Goal: Communication & Community: Answer question/provide support

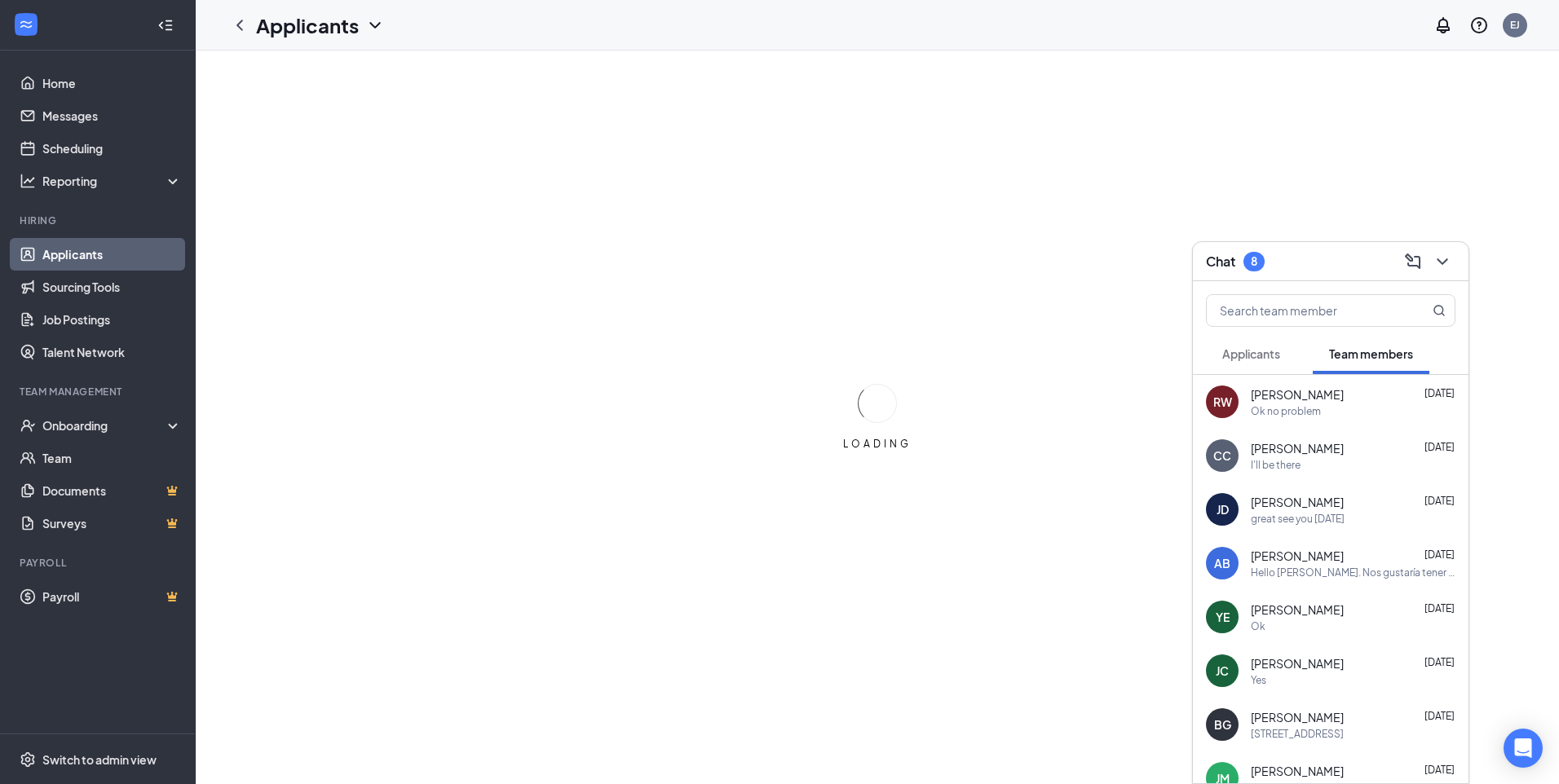
click at [1228, 355] on span "Applicants" at bounding box center [1250, 353] width 58 height 15
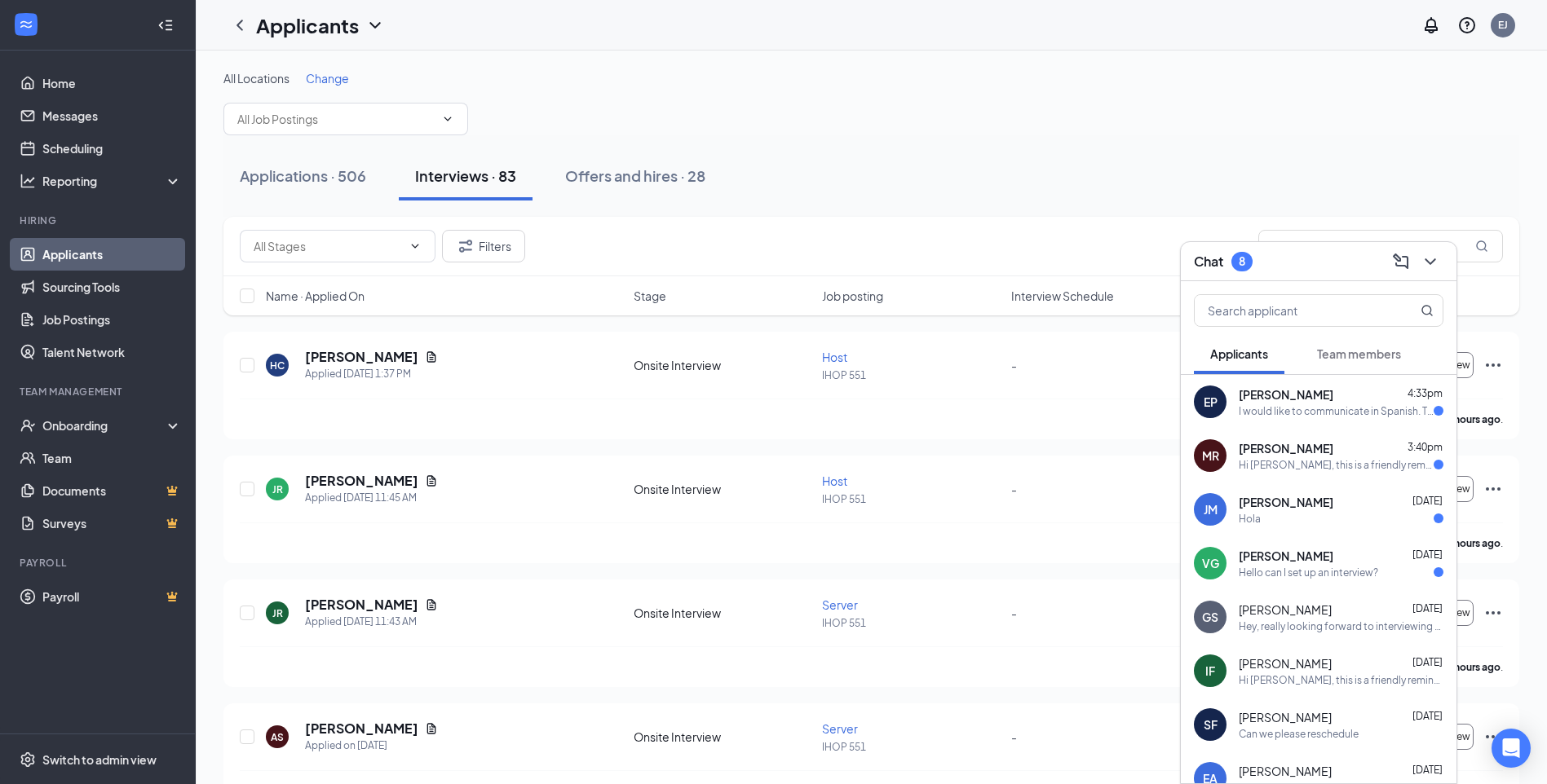
click at [1272, 468] on div "Hi [PERSON_NAME], this is a friendly reminder. To move forward with your applic…" at bounding box center [1336, 465] width 195 height 14
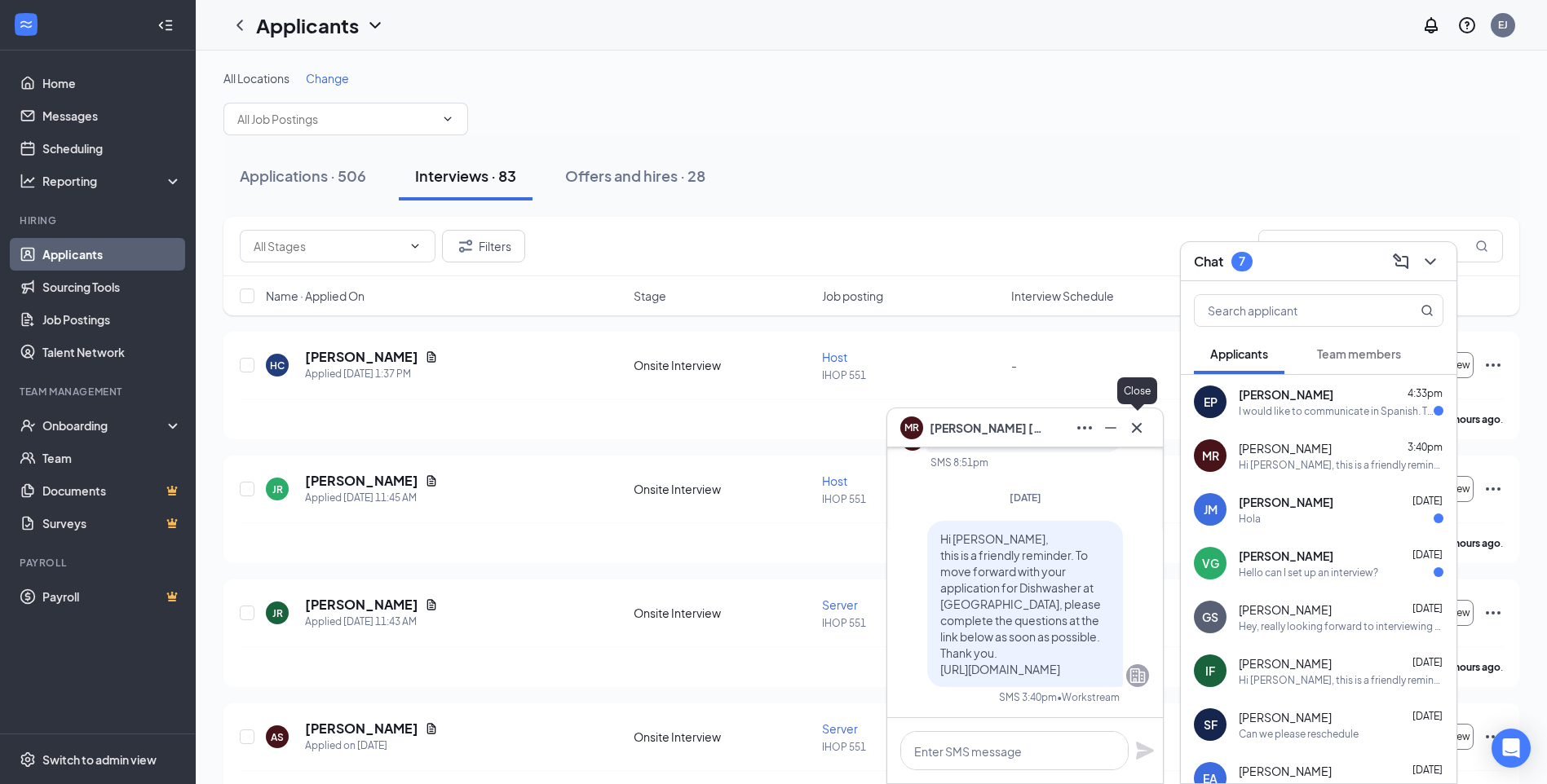
click at [1135, 433] on icon "Cross" at bounding box center [1137, 428] width 20 height 20
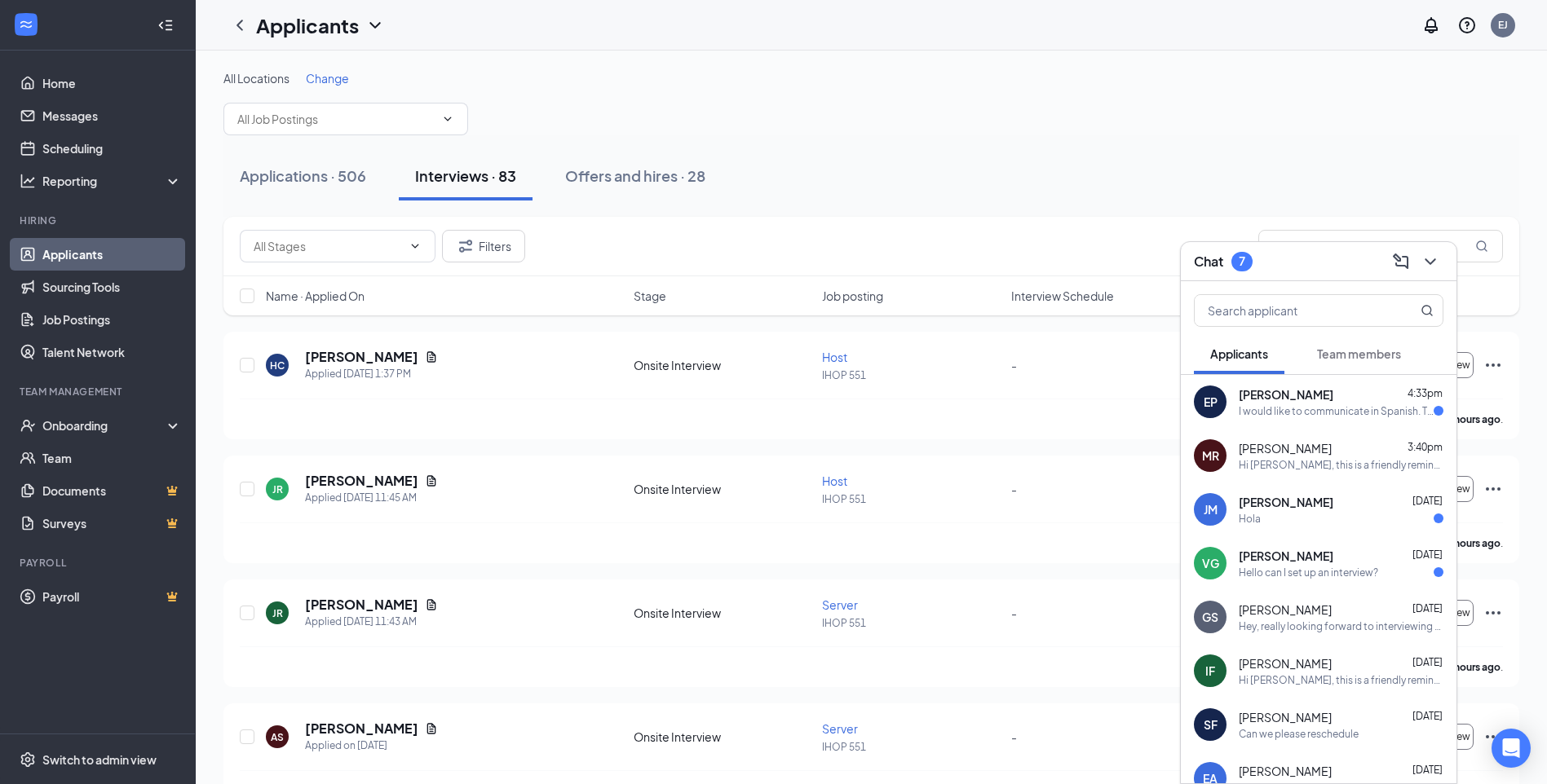
click at [1296, 583] on div "VG [PERSON_NAME] [DATE] Hello can I set up an interview?" at bounding box center [1318, 563] width 276 height 54
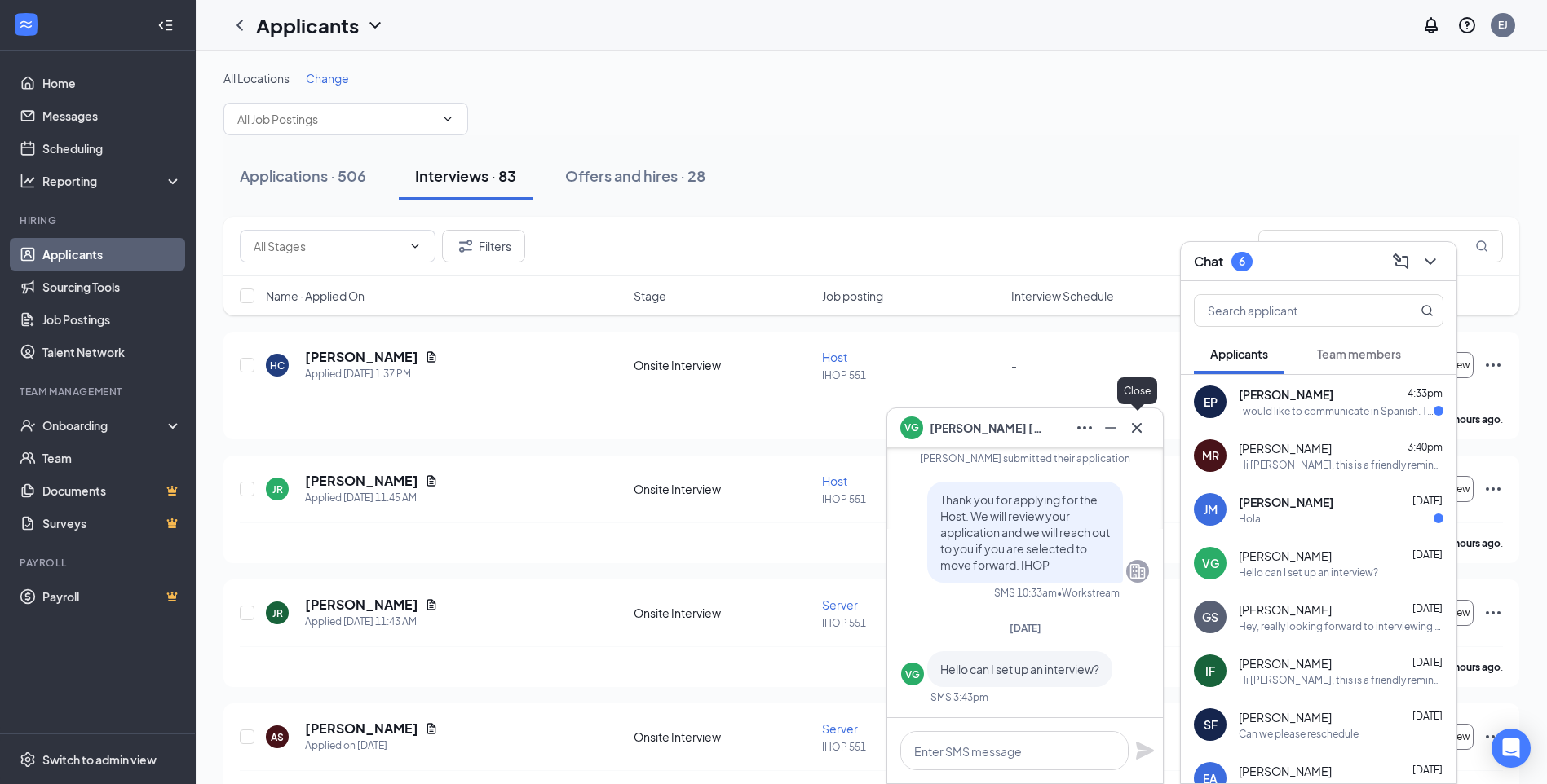
click at [1138, 425] on icon "Cross" at bounding box center [1137, 428] width 20 height 20
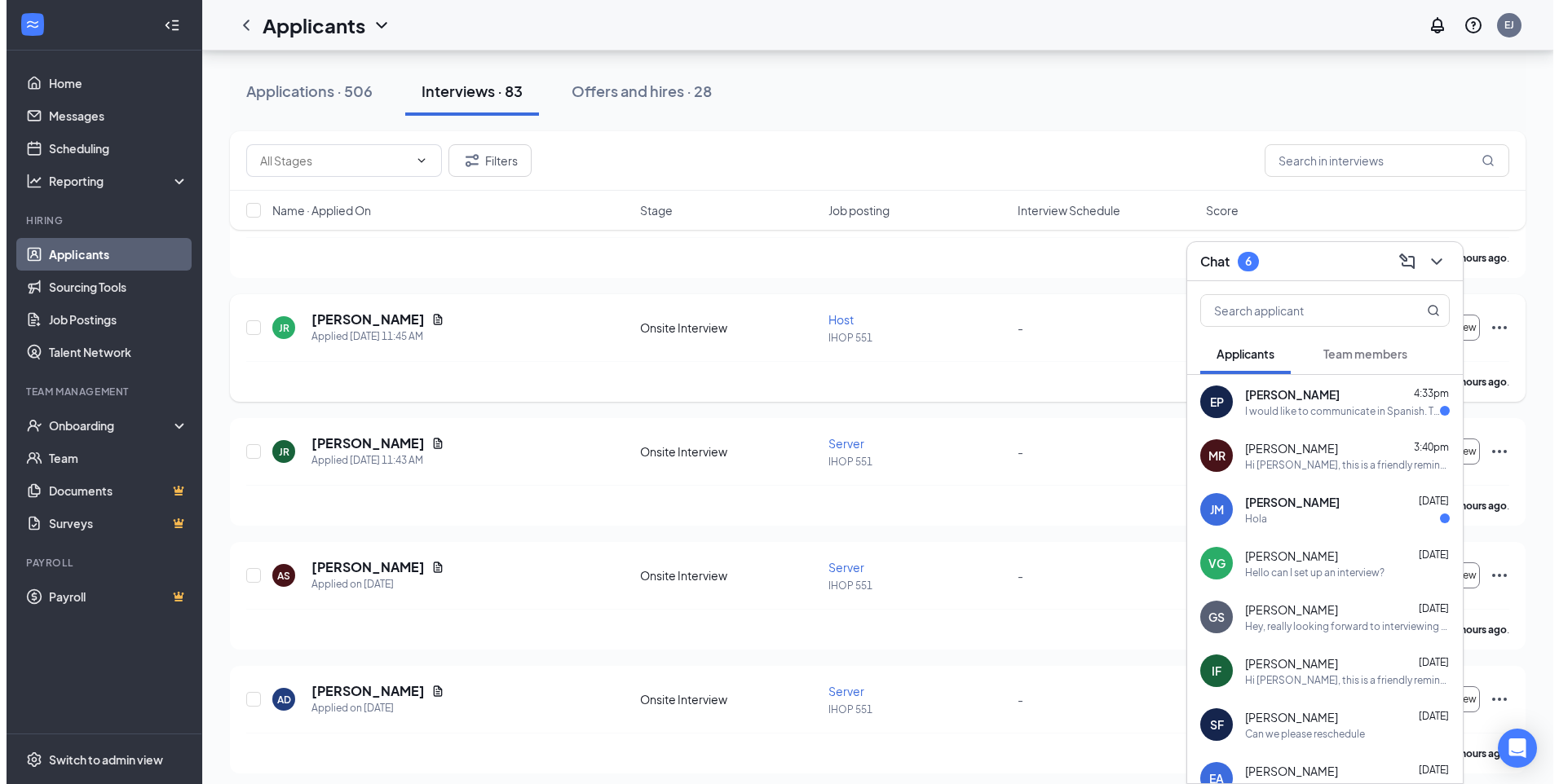
scroll to position [163, 0]
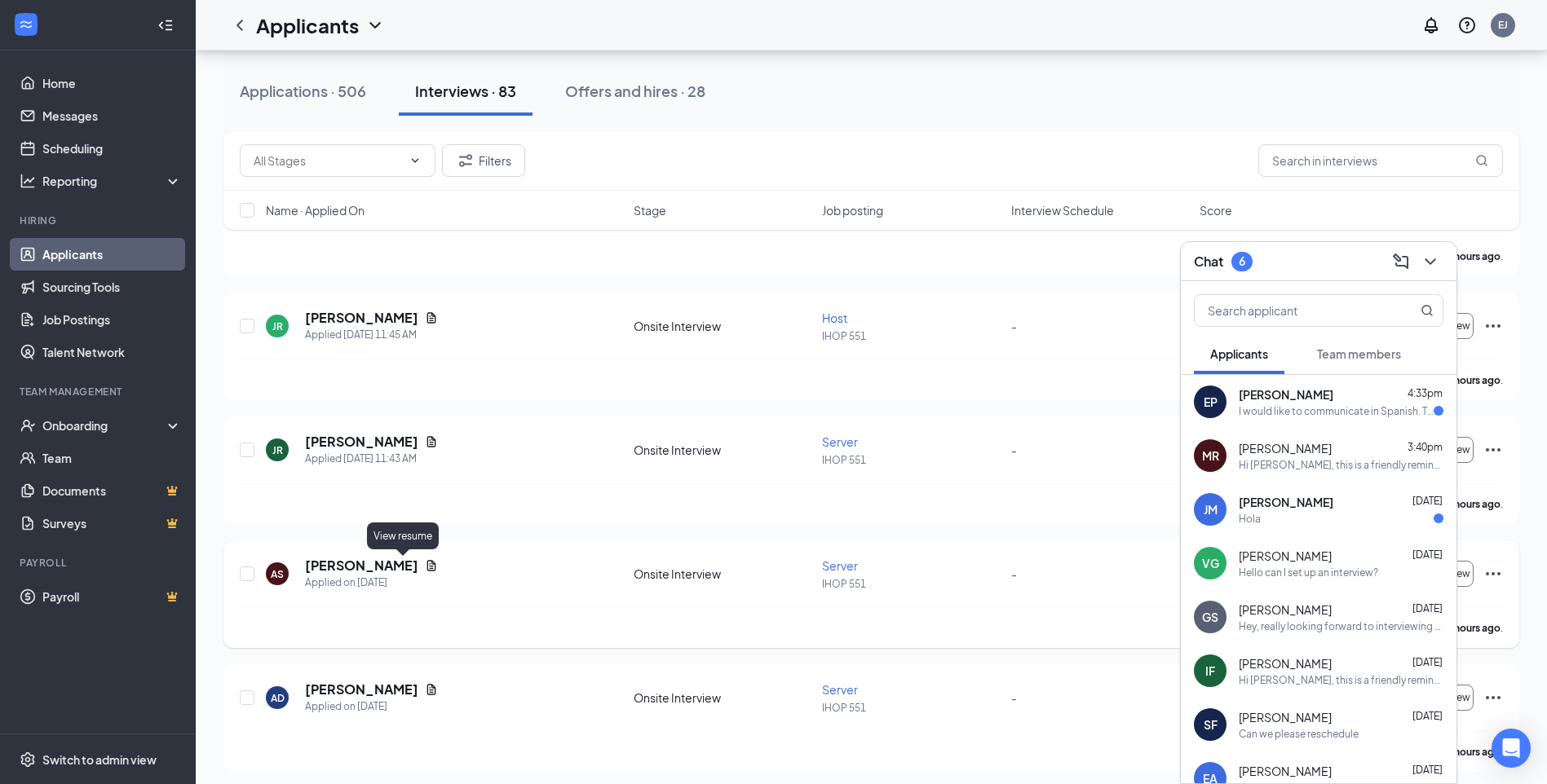
click at [427, 567] on icon "Document" at bounding box center [431, 565] width 9 height 10
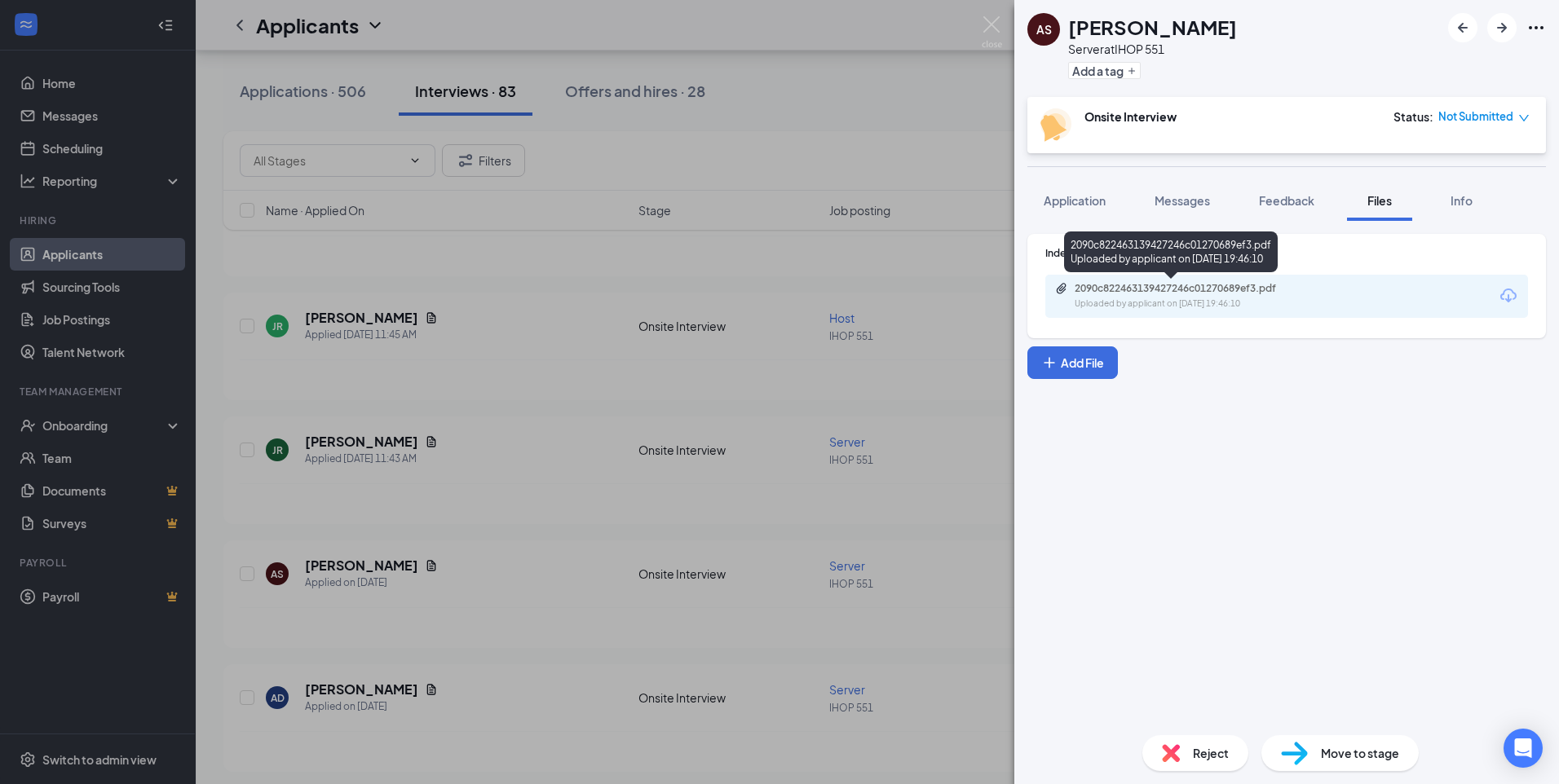
click at [1143, 292] on div "2090c822463139427246c01270689ef3.pdf" at bounding box center [1189, 288] width 229 height 13
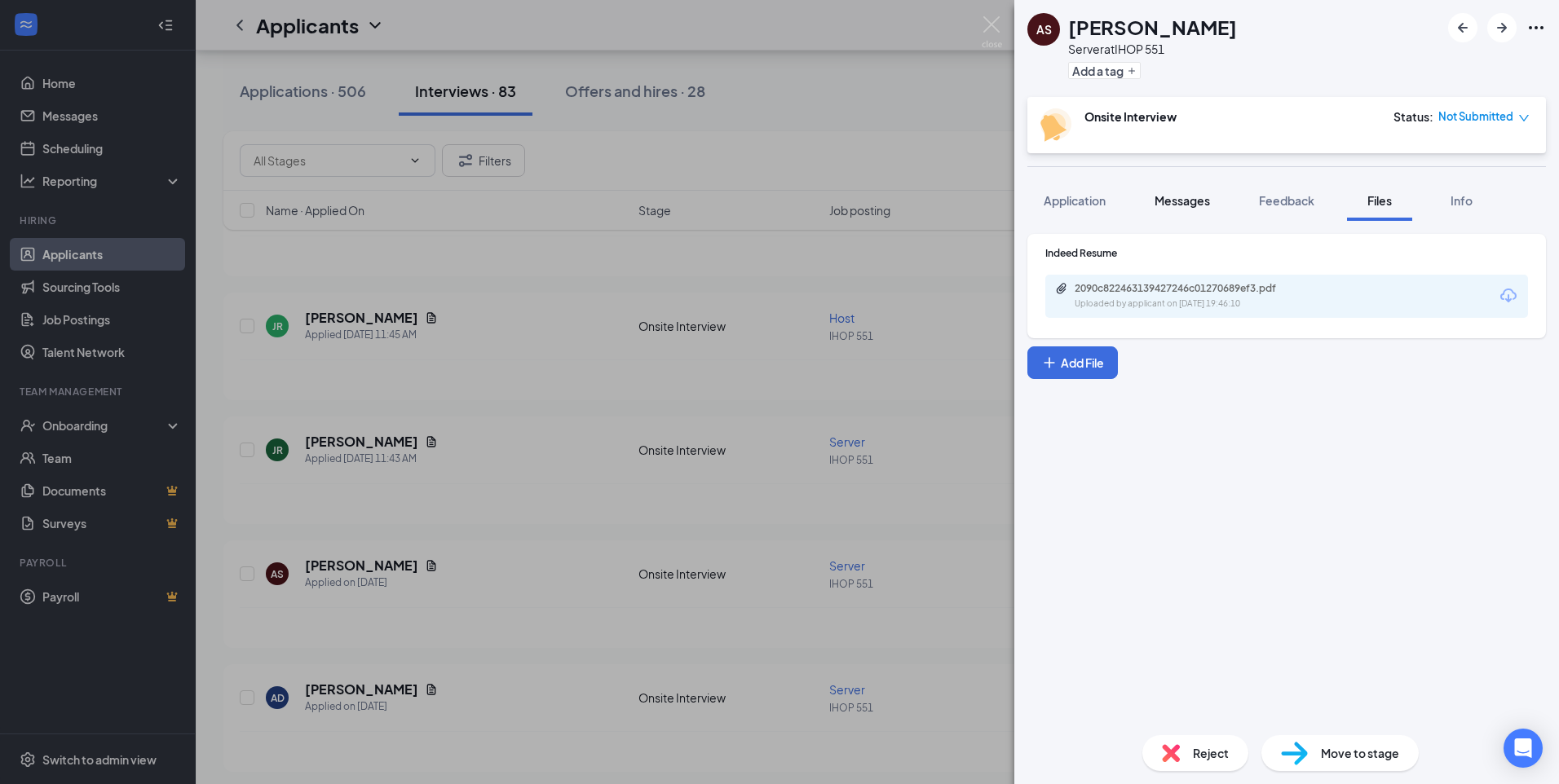
click at [1173, 204] on span "Messages" at bounding box center [1183, 200] width 56 height 15
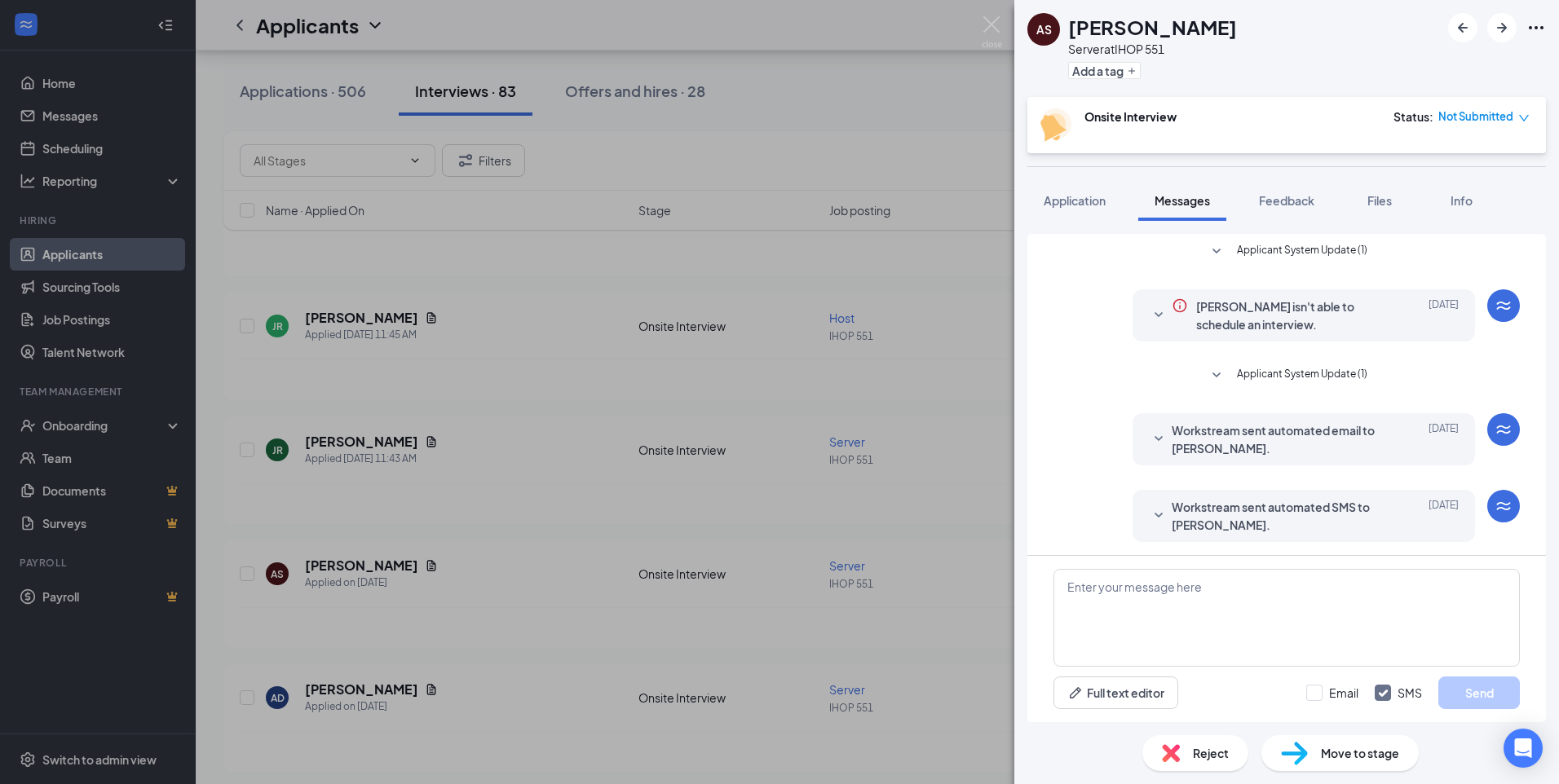
scroll to position [110, 0]
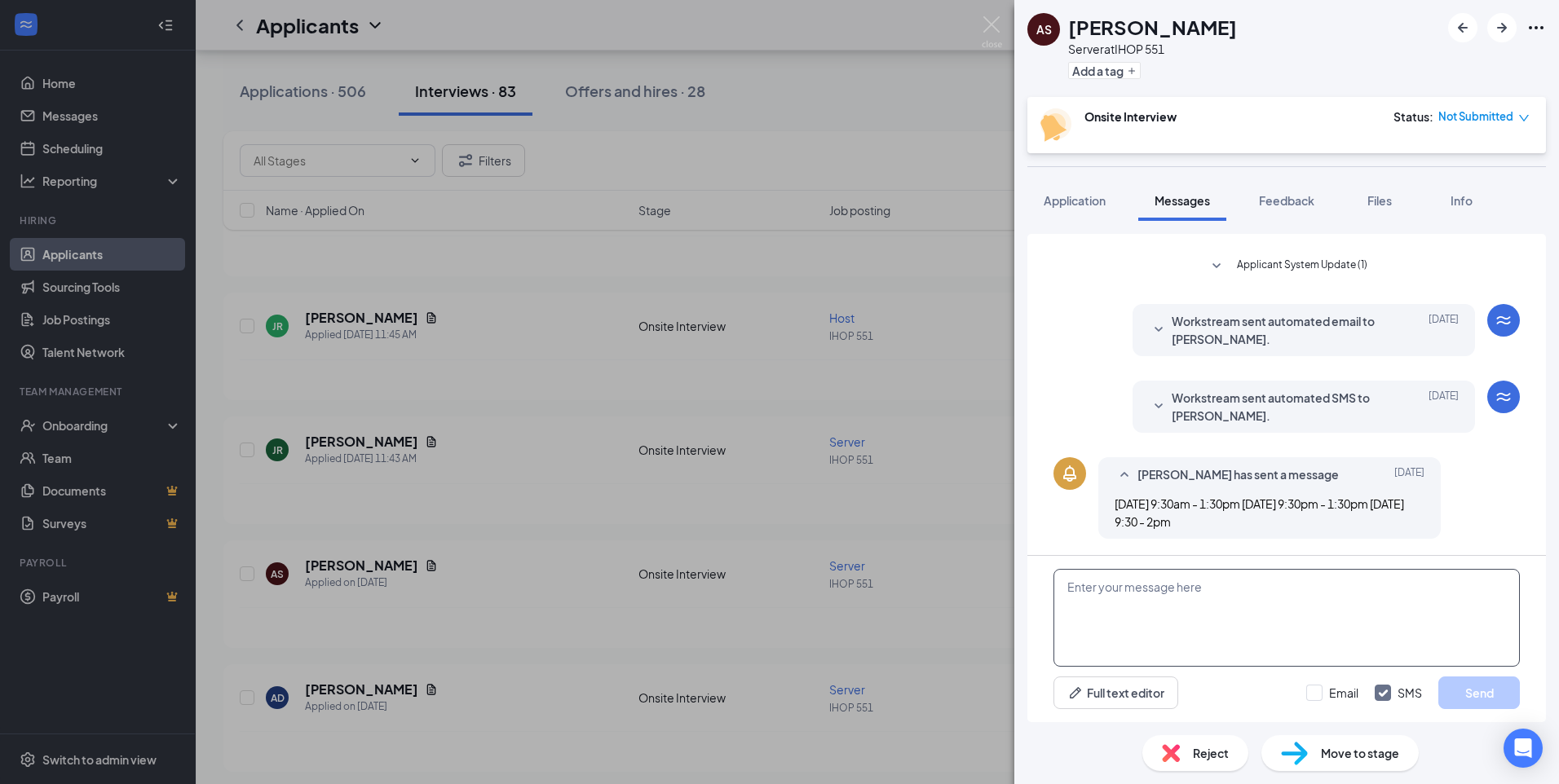
click at [1216, 633] on textarea at bounding box center [1286, 617] width 466 height 98
type textarea "are you able to come in for an interview [DATE] at 2pm?"
click at [1481, 699] on button "Send" at bounding box center [1479, 693] width 82 height 33
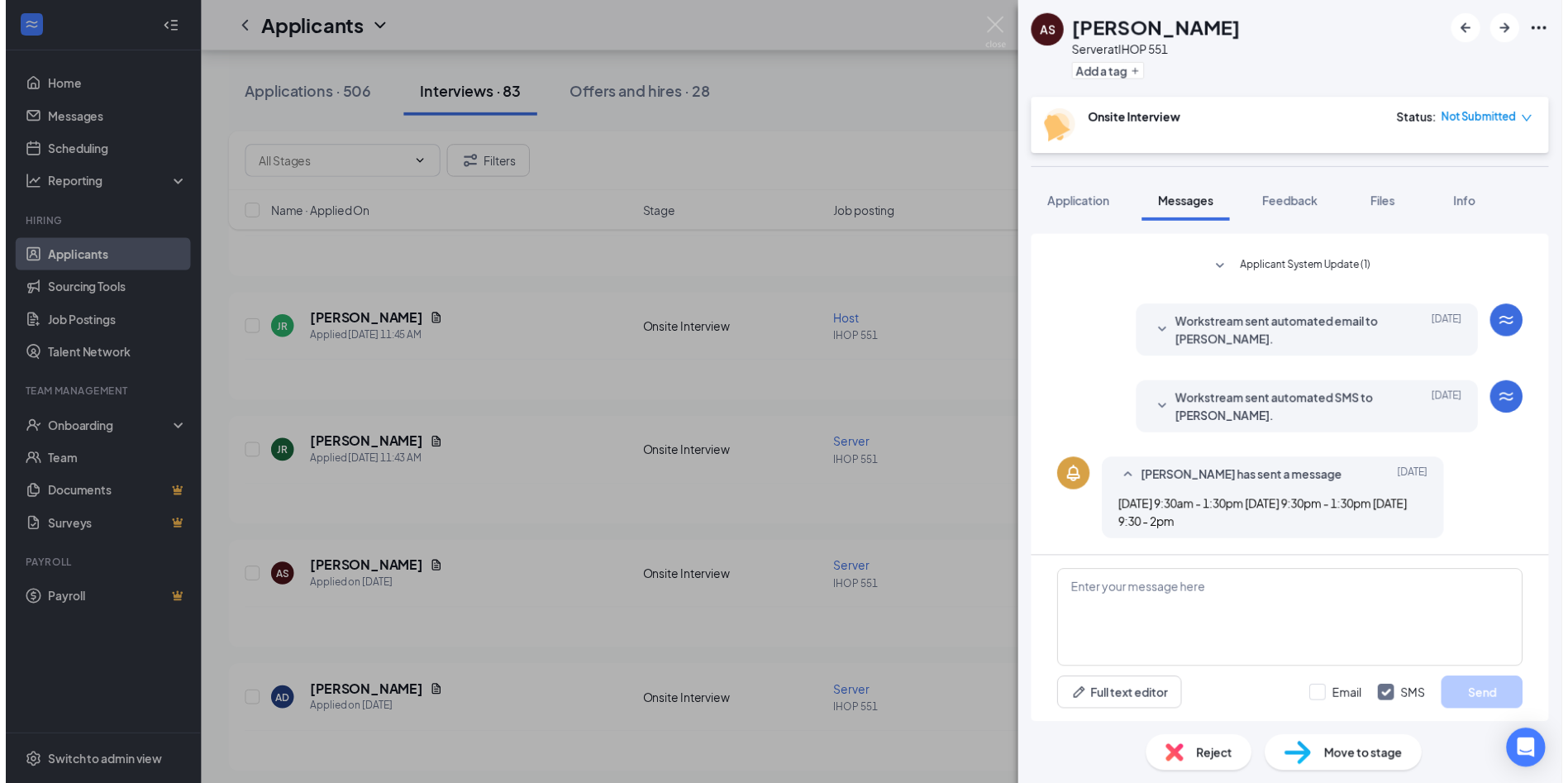
scroll to position [200, 0]
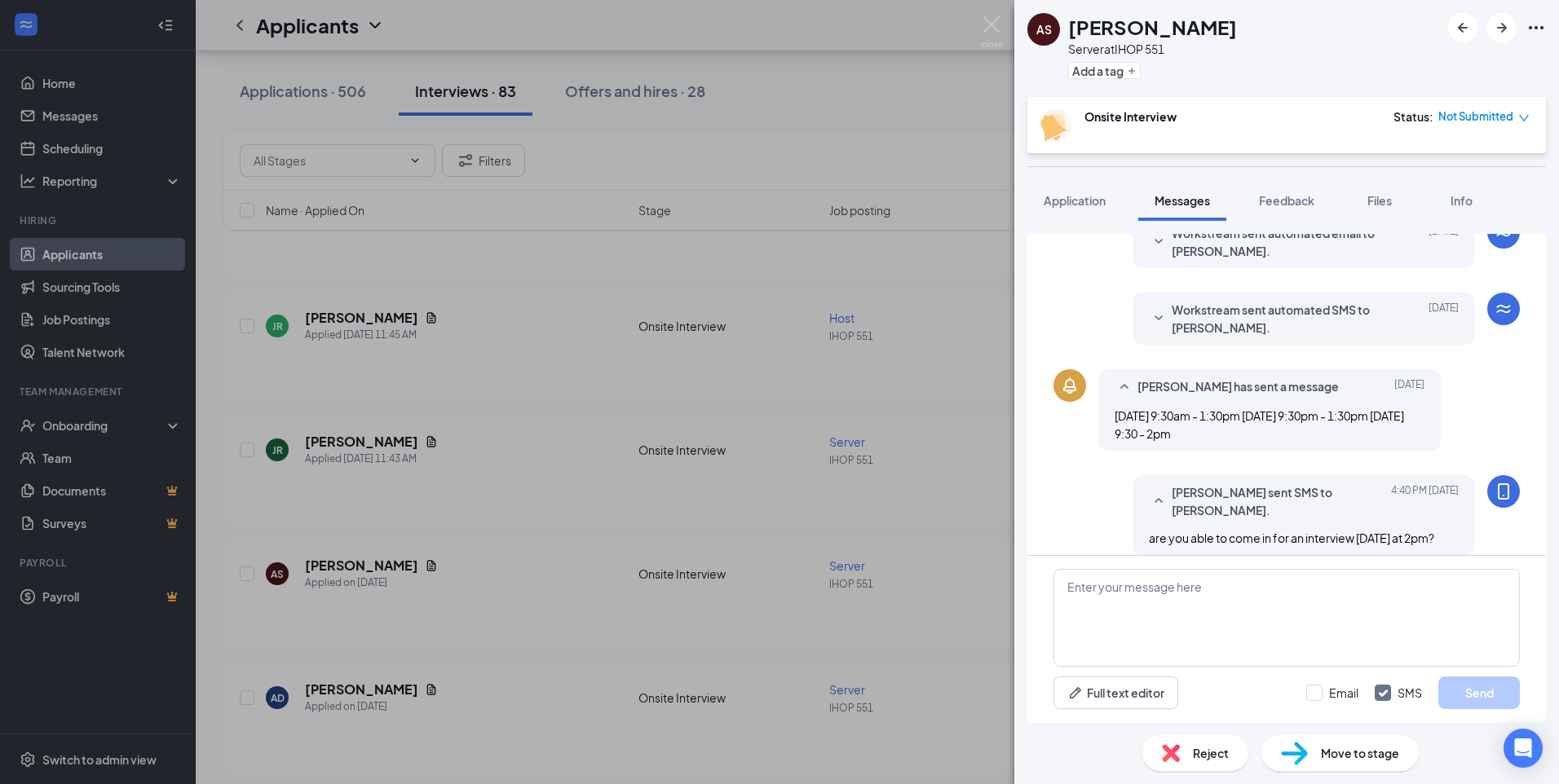
click at [516, 466] on div "AS [PERSON_NAME] Server at IHOP 551 Add a tag Onsite Interview Status : Not Sub…" at bounding box center [779, 392] width 1559 height 784
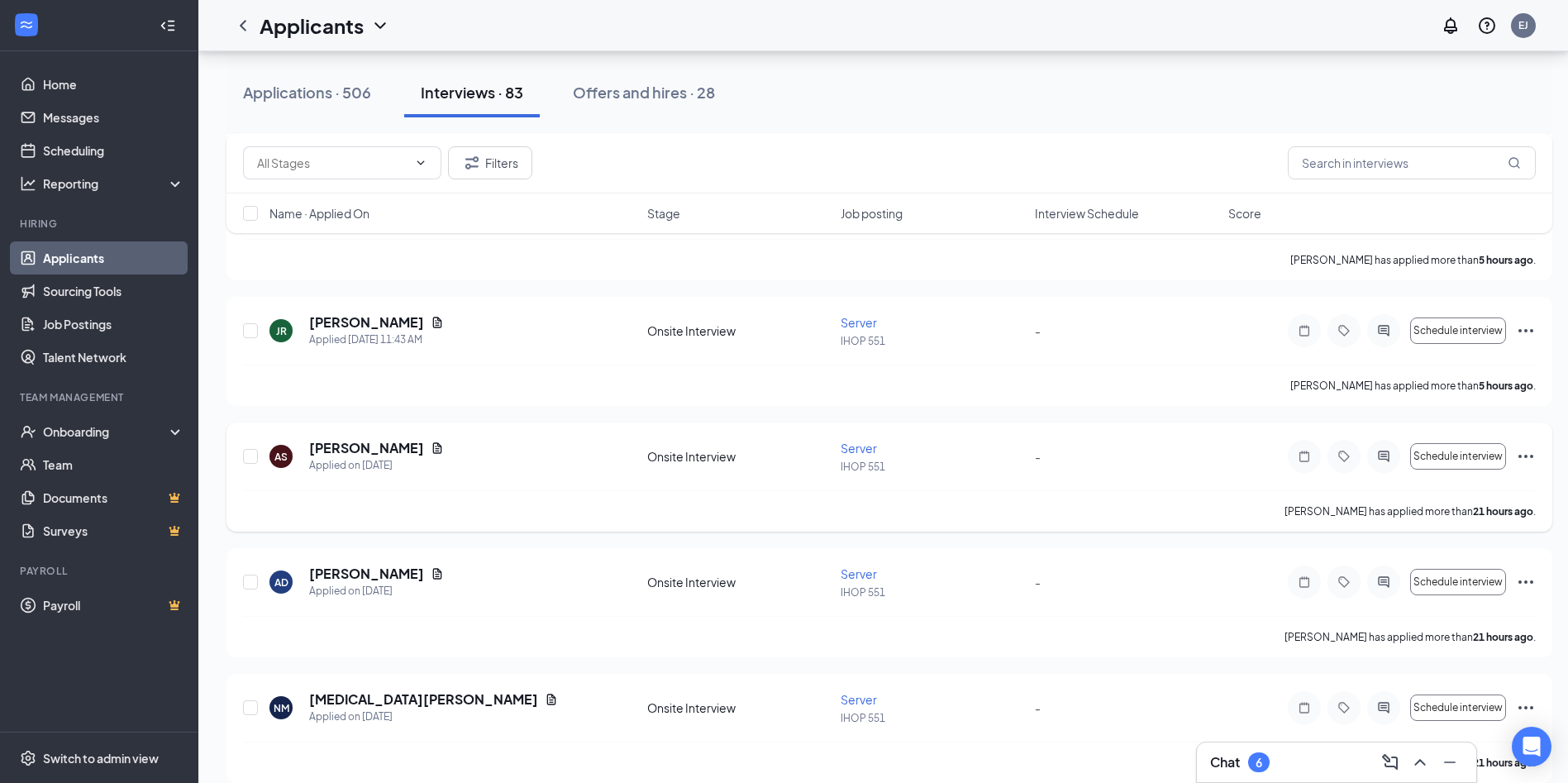
scroll to position [331, 0]
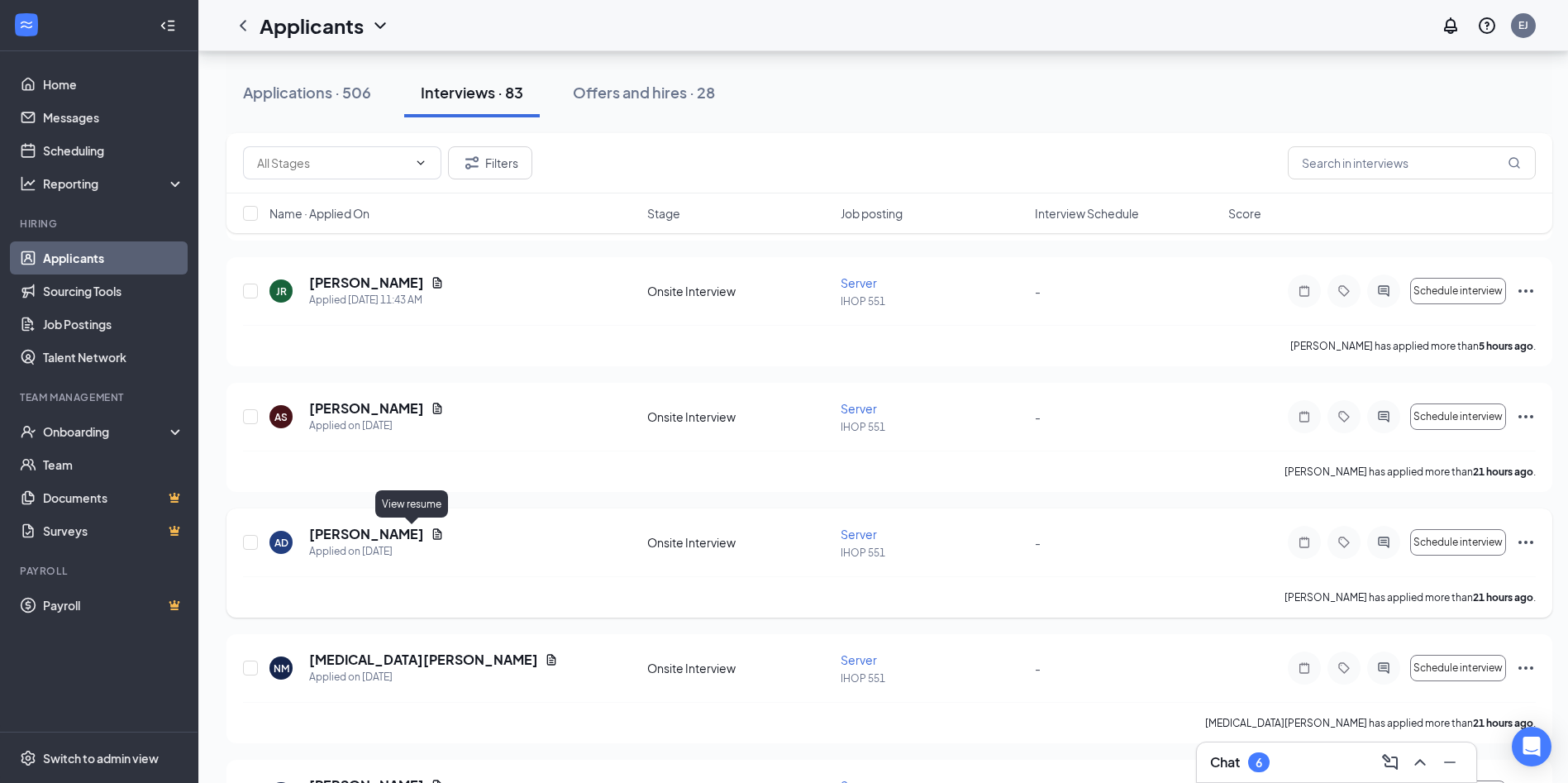
click at [433, 536] on icon "Document" at bounding box center [437, 533] width 9 height 11
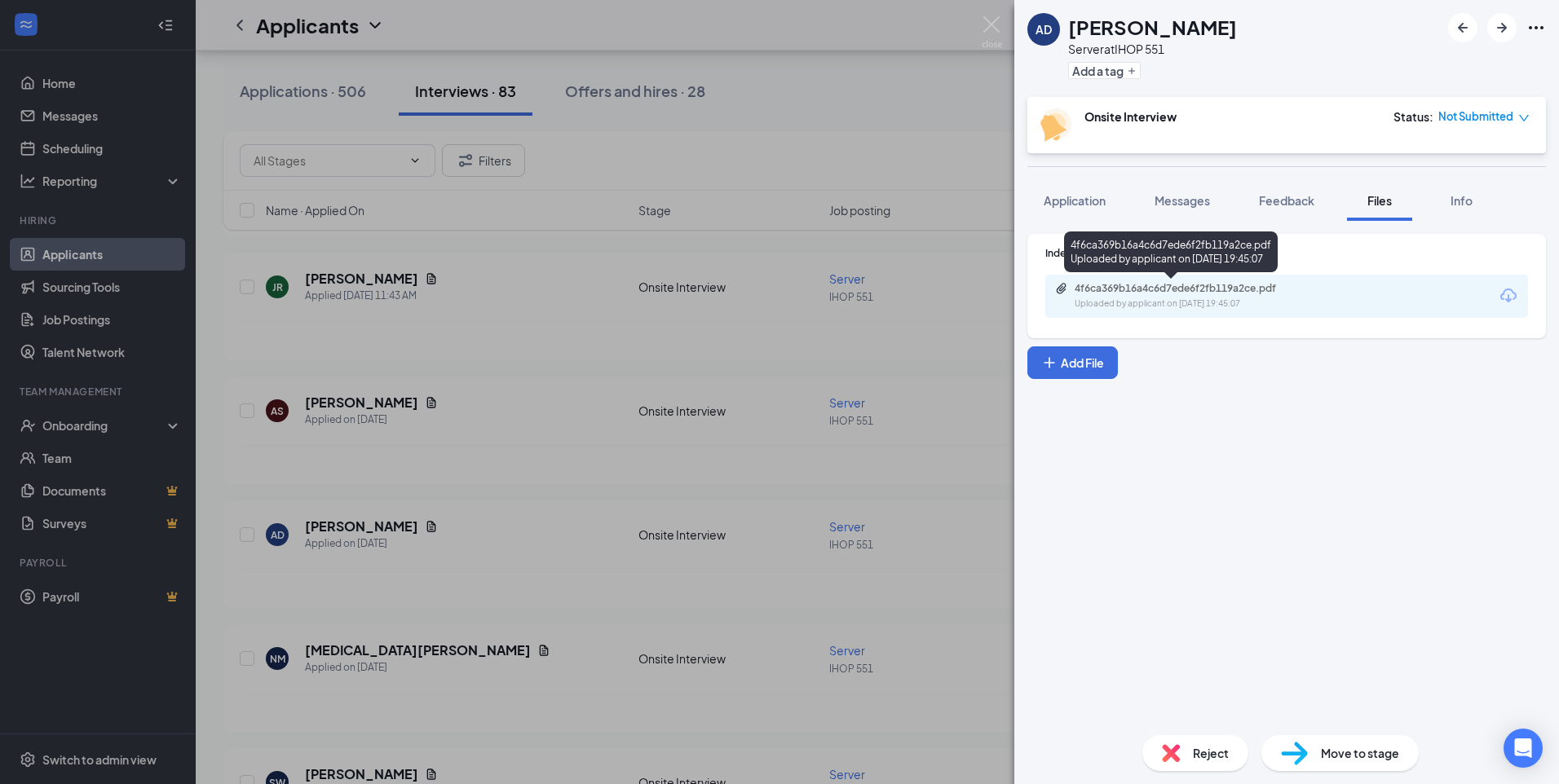
click at [1123, 306] on div "Uploaded by applicant on [DATE] 19:45:07" at bounding box center [1196, 303] width 244 height 13
click at [446, 372] on div "AD [PERSON_NAME] Server at IHOP 551 Add a tag Onsite Interview Status : Not Sub…" at bounding box center [779, 392] width 1559 height 784
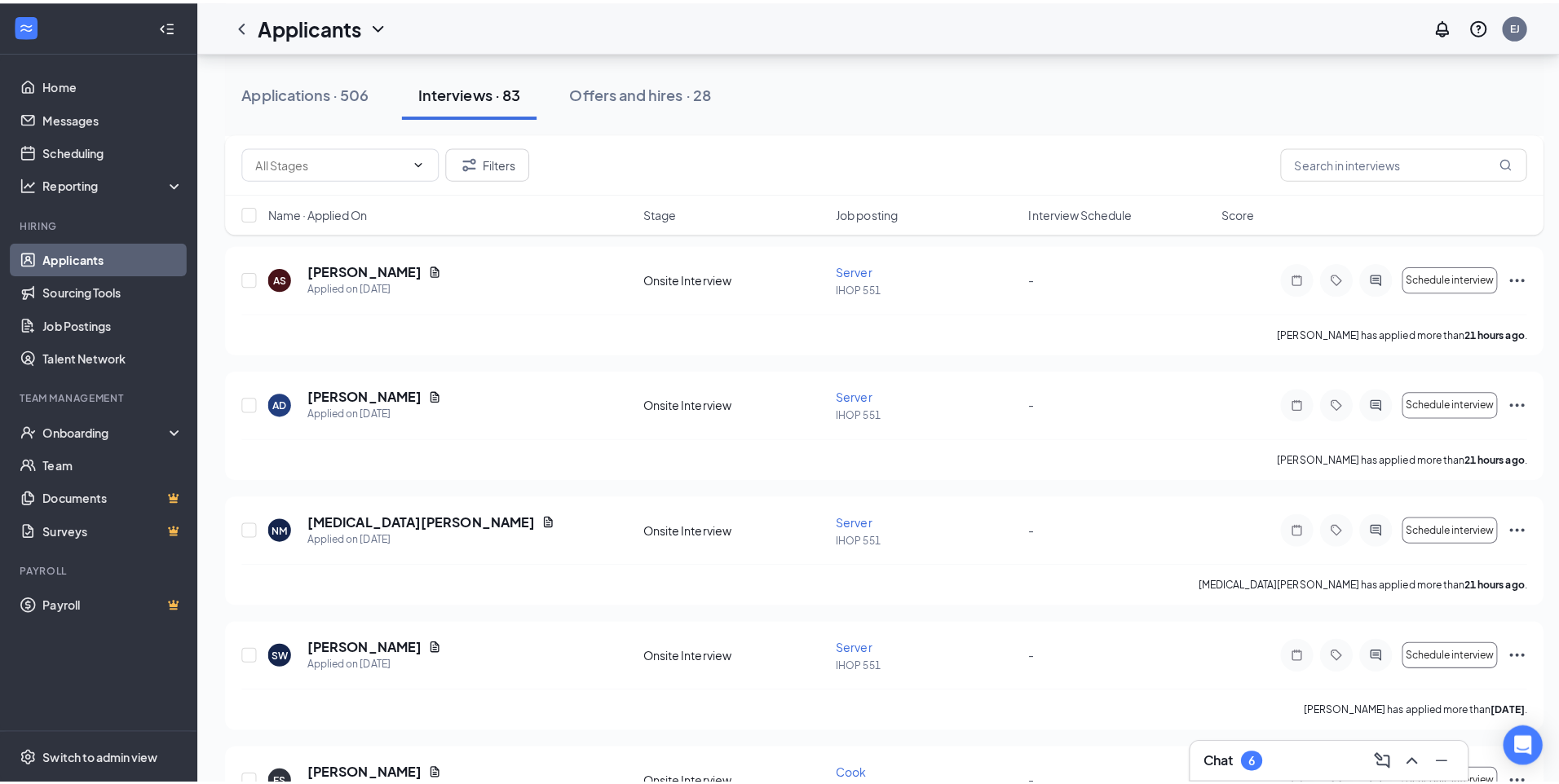
scroll to position [570, 0]
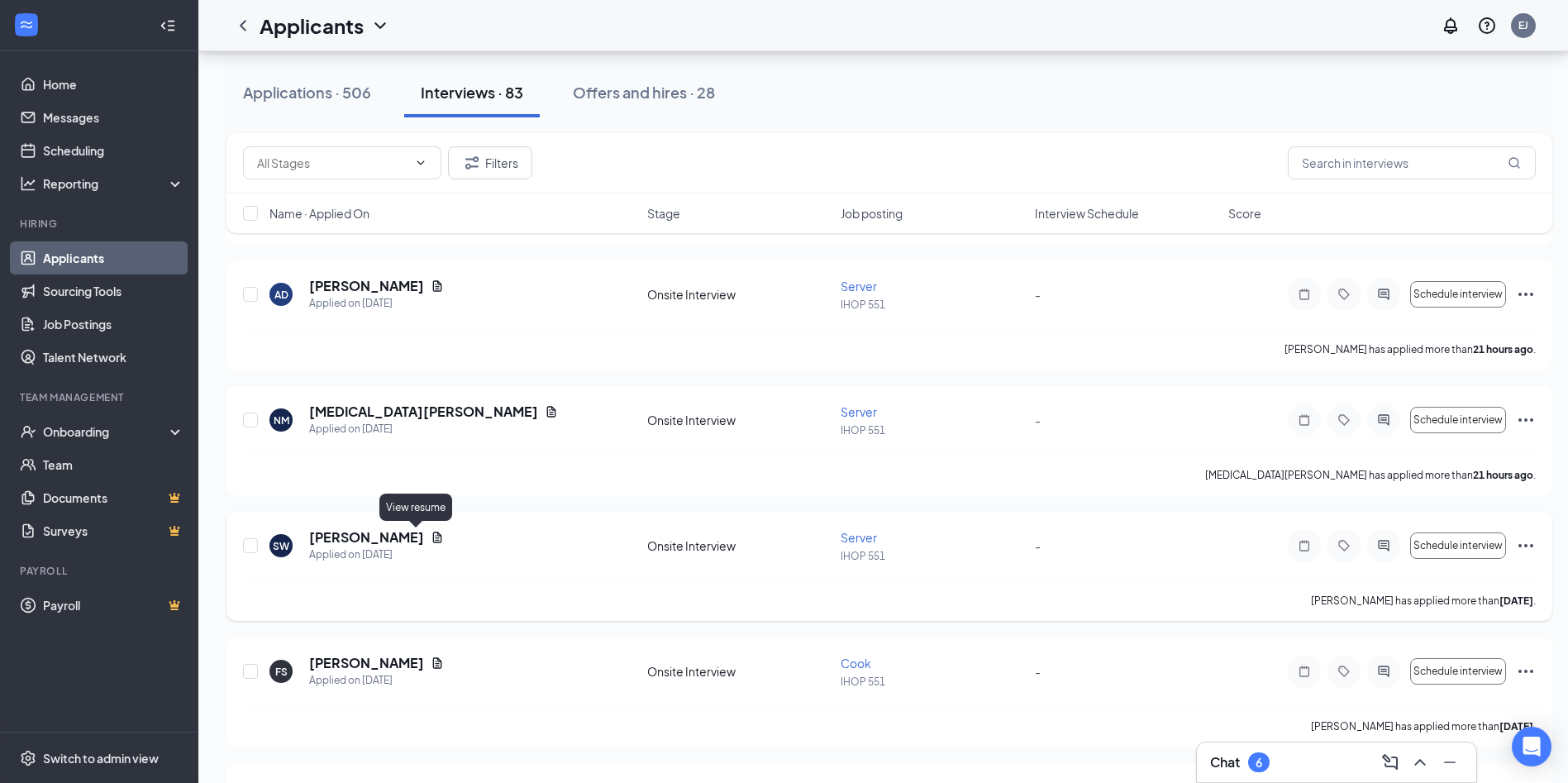
click at [433, 537] on icon "Document" at bounding box center [437, 537] width 9 height 11
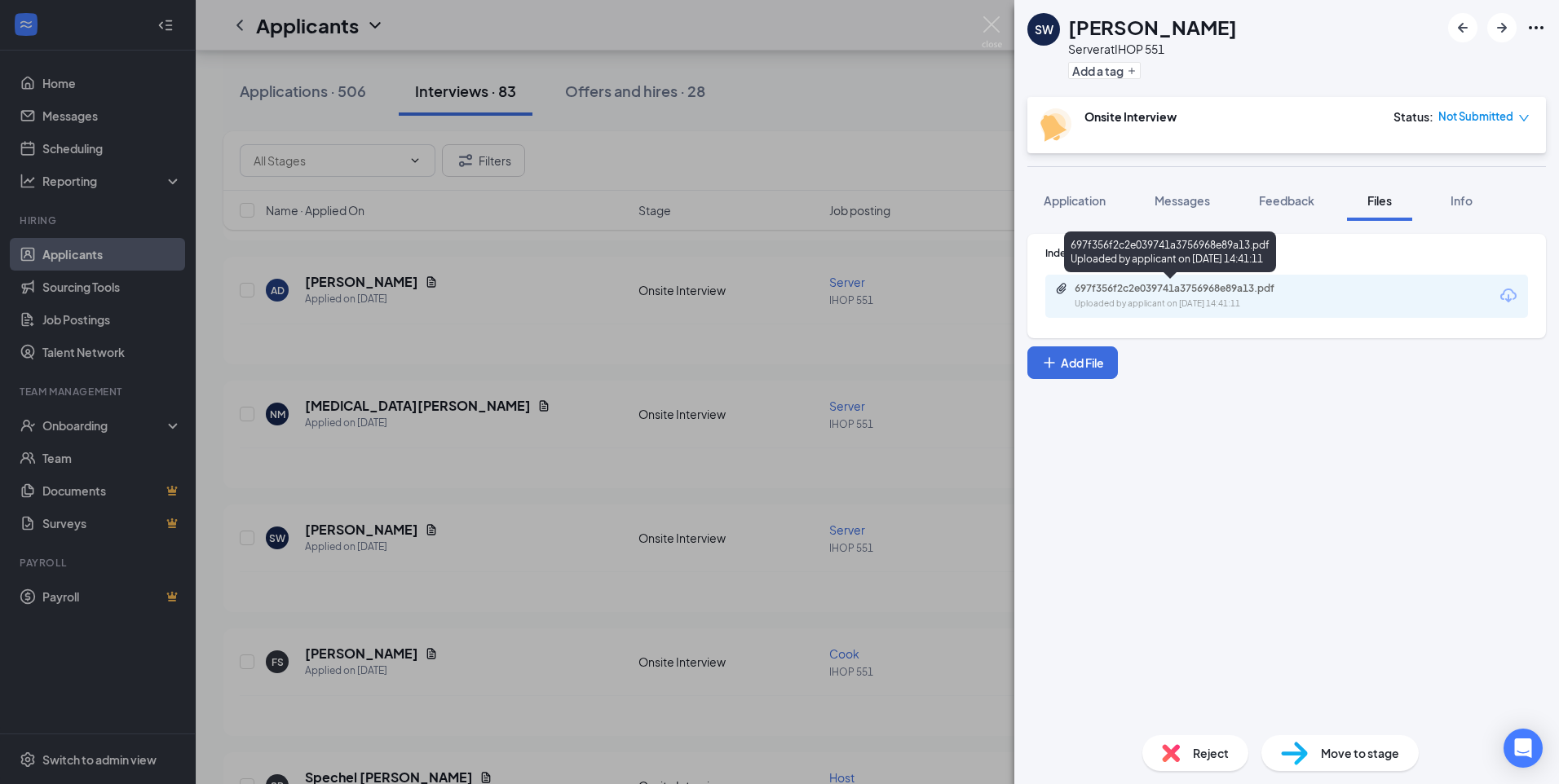
click at [1103, 283] on div "697f356f2c2e039741a3756968e89a13.pdf" at bounding box center [1189, 288] width 229 height 13
click at [446, 431] on div "SW [PERSON_NAME] Server at IHOP 551 Add a tag Onsite Interview Status : Not Sub…" at bounding box center [779, 392] width 1559 height 784
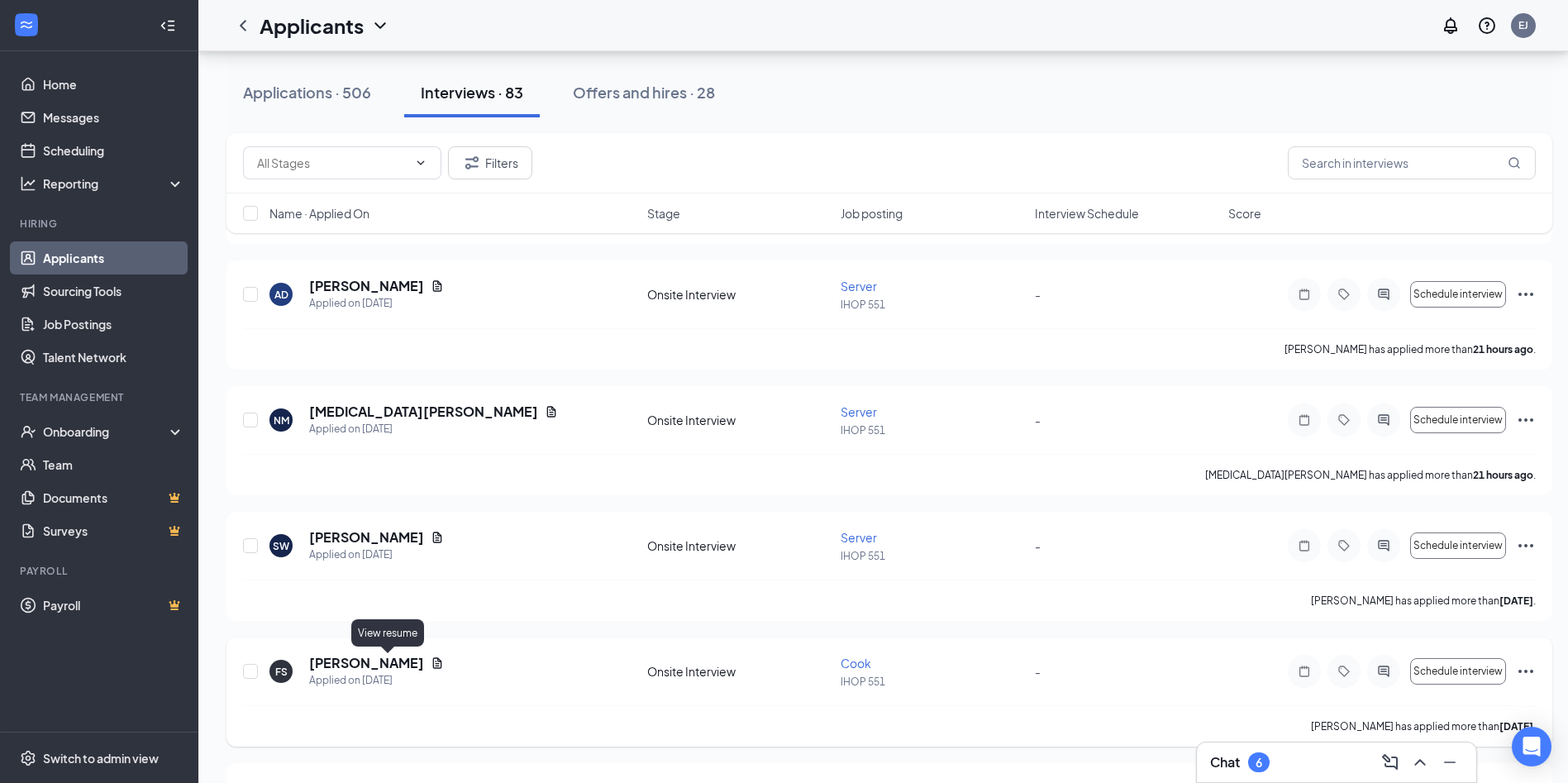
click at [431, 663] on icon "Document" at bounding box center [437, 662] width 13 height 13
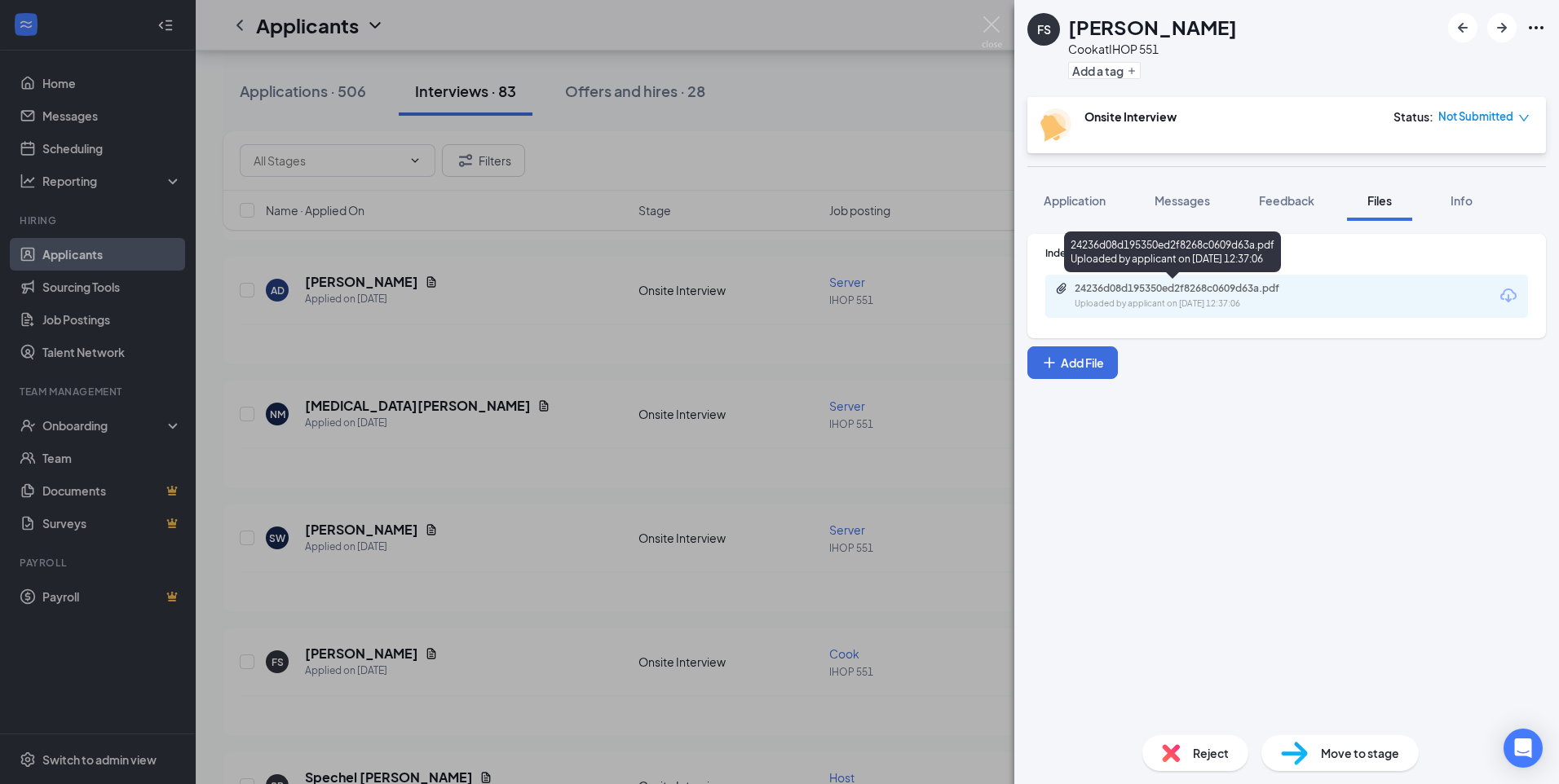
click at [1189, 286] on div "24236d08d195350ed2f8268c0609d63a.pdf" at bounding box center [1189, 288] width 229 height 13
click at [463, 384] on div "[PERSON_NAME] Sama [PERSON_NAME] at IHOP 551 Add a tag Onsite Interview Status …" at bounding box center [779, 392] width 1559 height 784
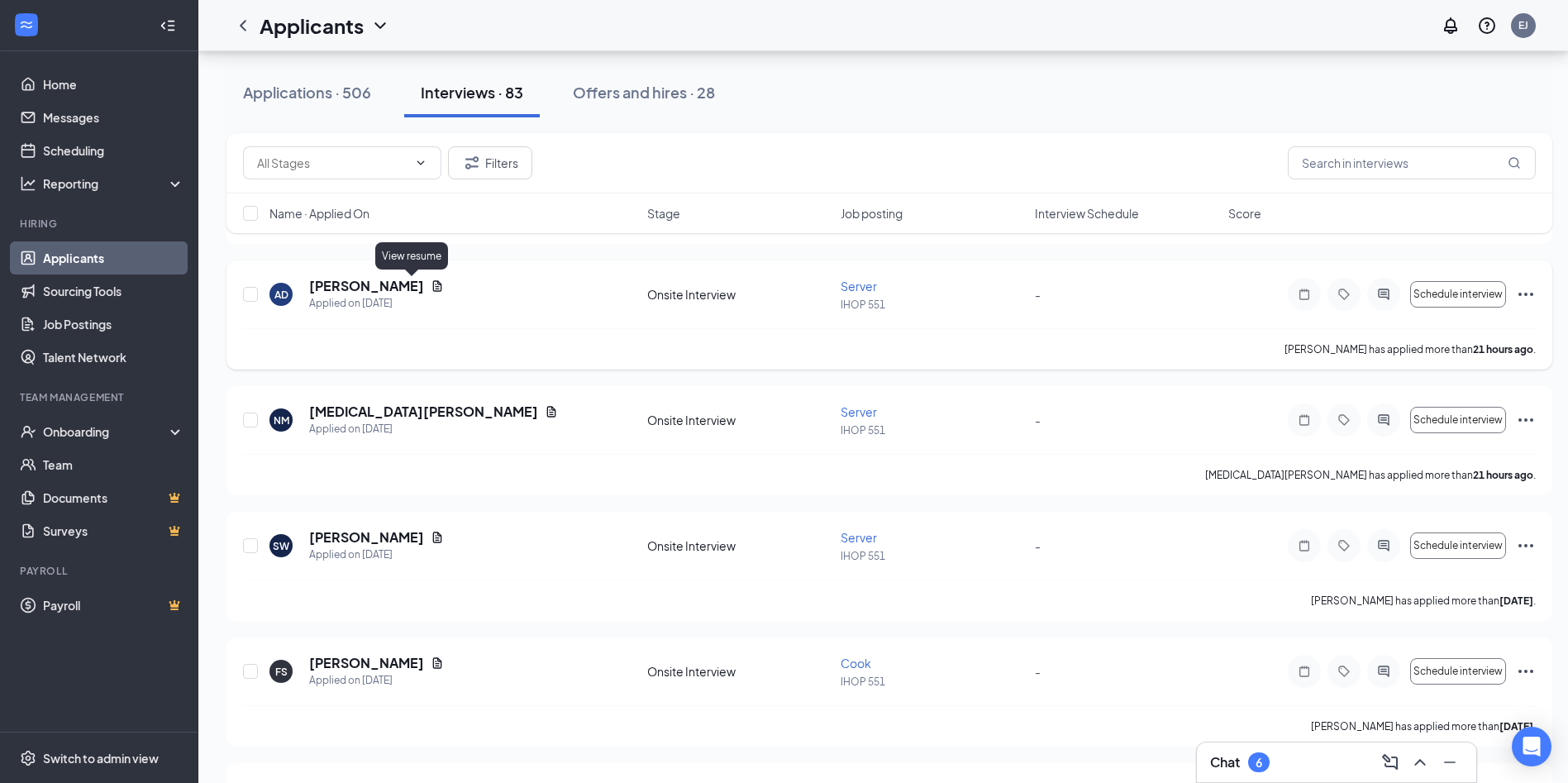
click at [431, 288] on icon "Document" at bounding box center [437, 286] width 13 height 13
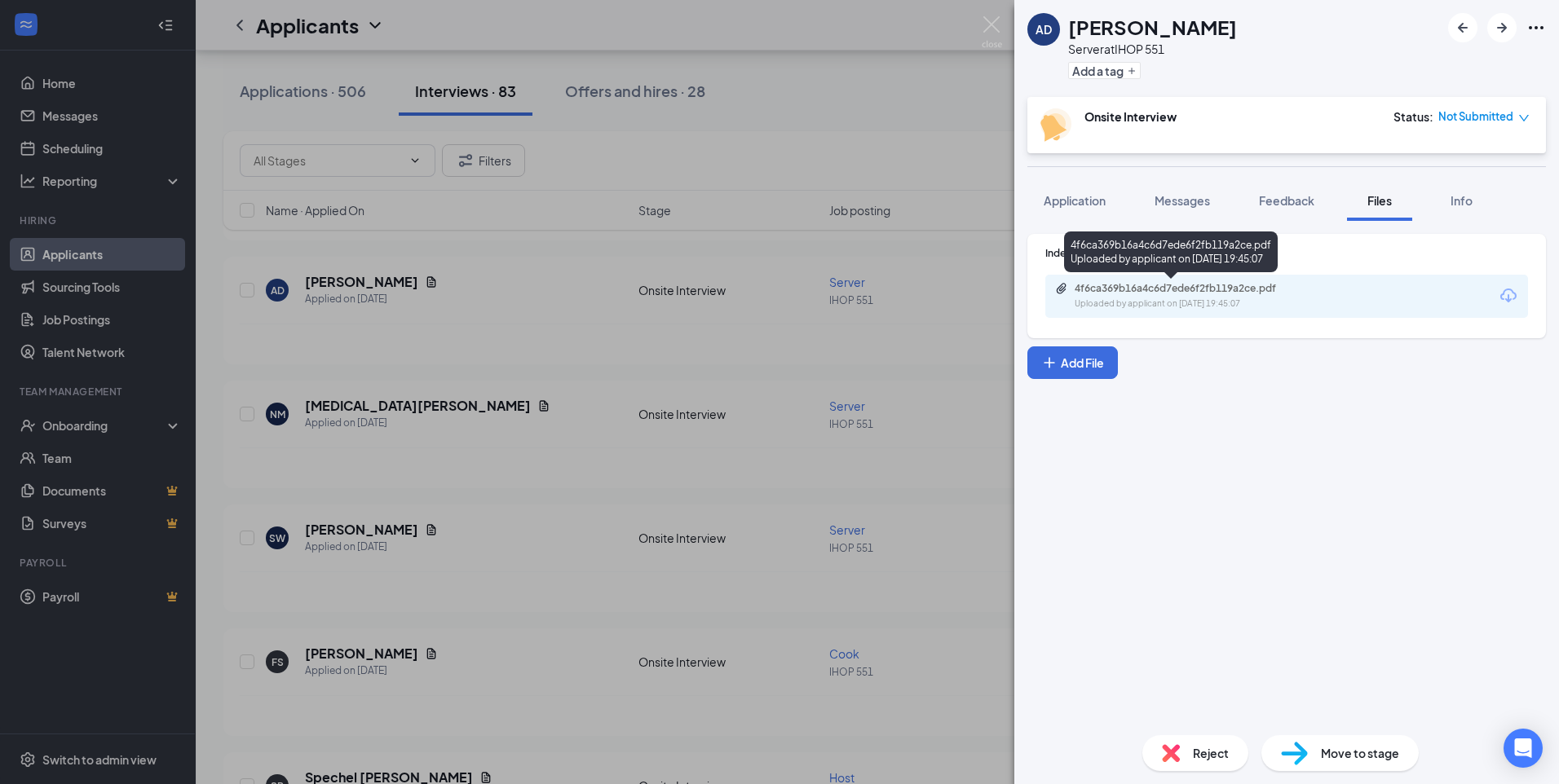
click at [1164, 270] on div "4f6ca369b16a4c6d7ede6f2fb119a2ce.pdf Uploaded by applicant on [DATE] 19:45:07" at bounding box center [1171, 251] width 214 height 41
click at [1176, 216] on button "Messages" at bounding box center [1182, 200] width 88 height 41
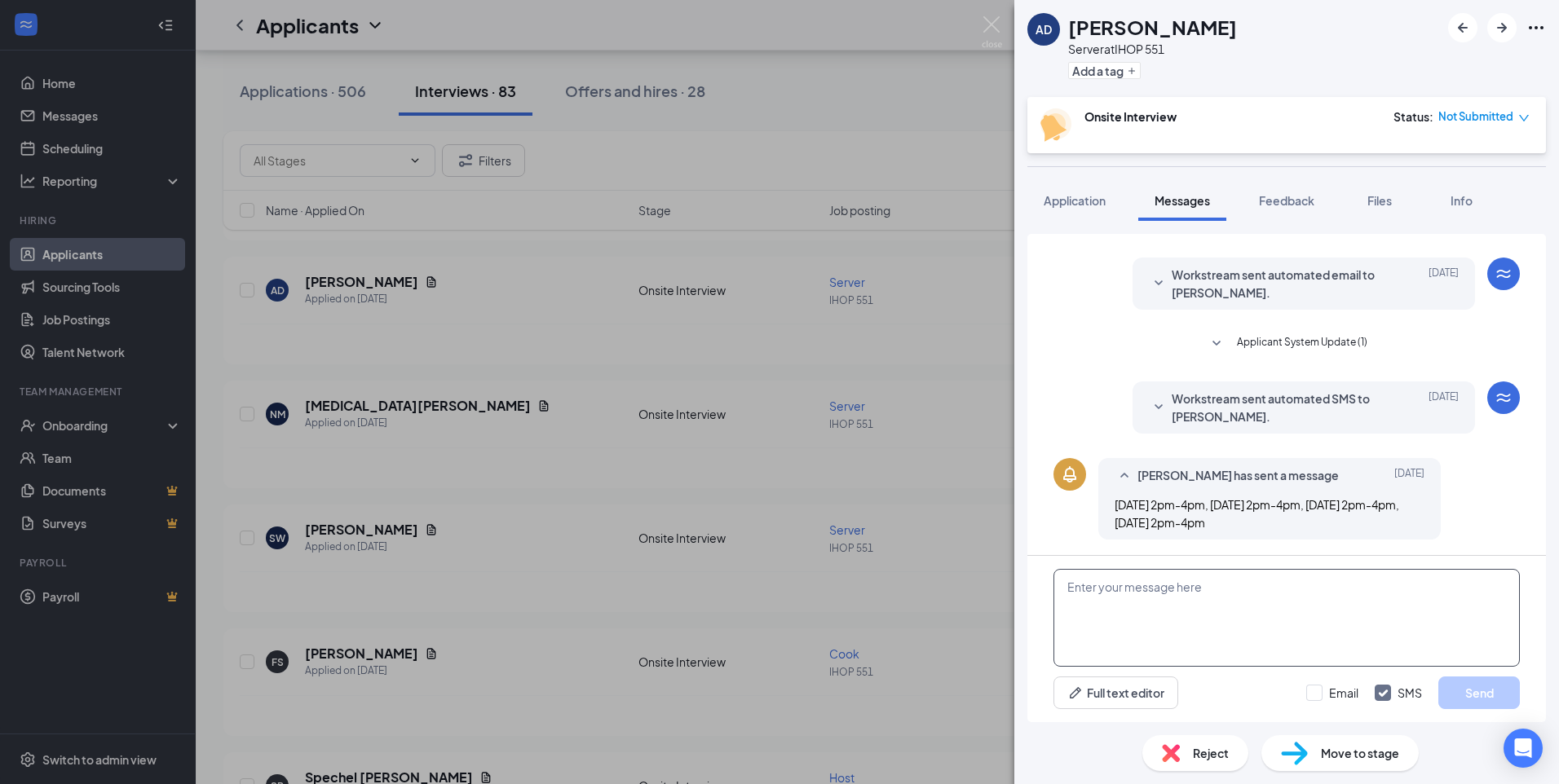
scroll to position [110, 0]
click at [1169, 601] on textarea at bounding box center [1286, 617] width 466 height 98
type textarea "are you able to come in for an interview at 2:30pm [DATE]?"
click at [1474, 681] on button "Send" at bounding box center [1479, 693] width 82 height 33
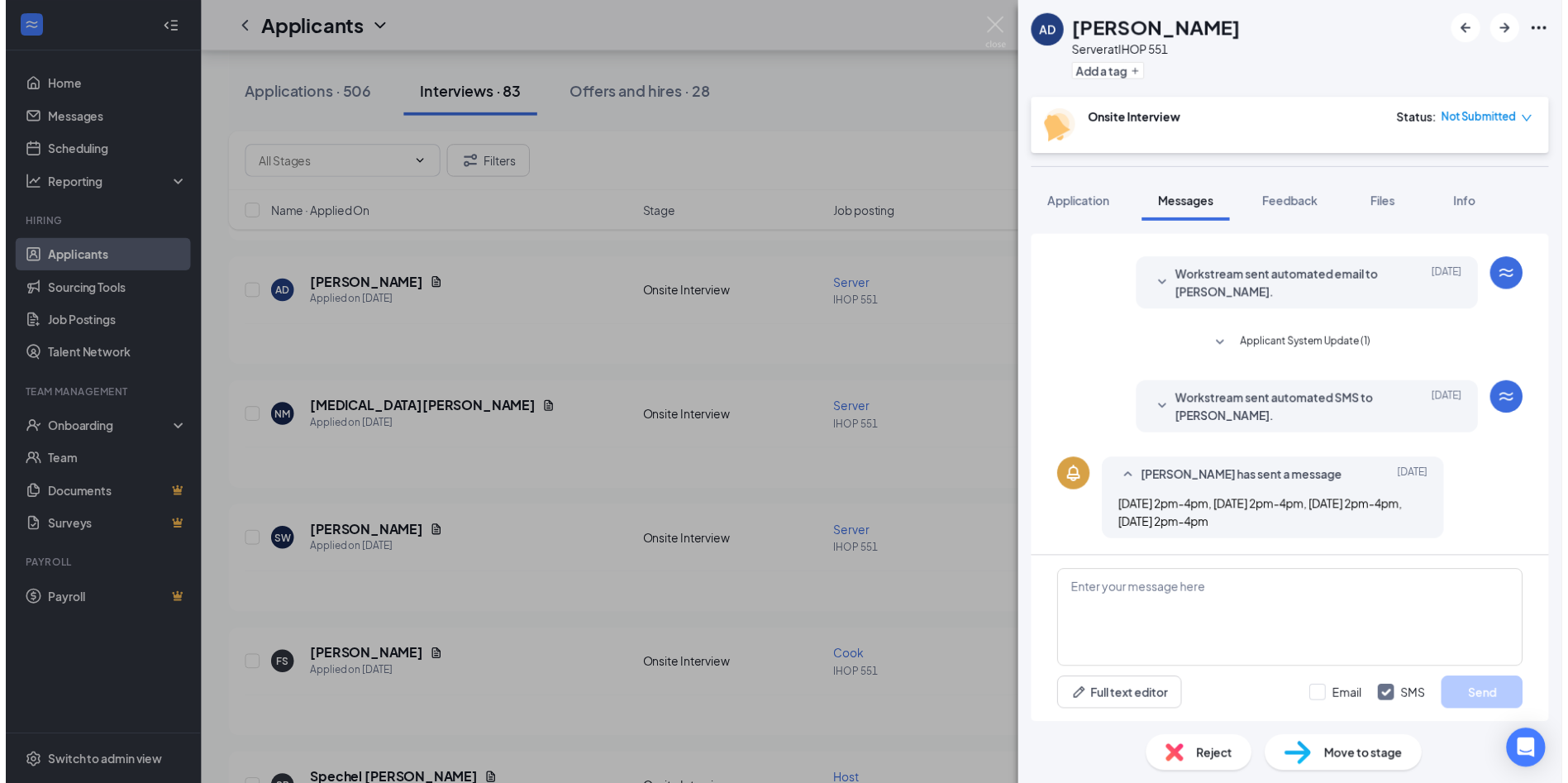
scroll to position [219, 0]
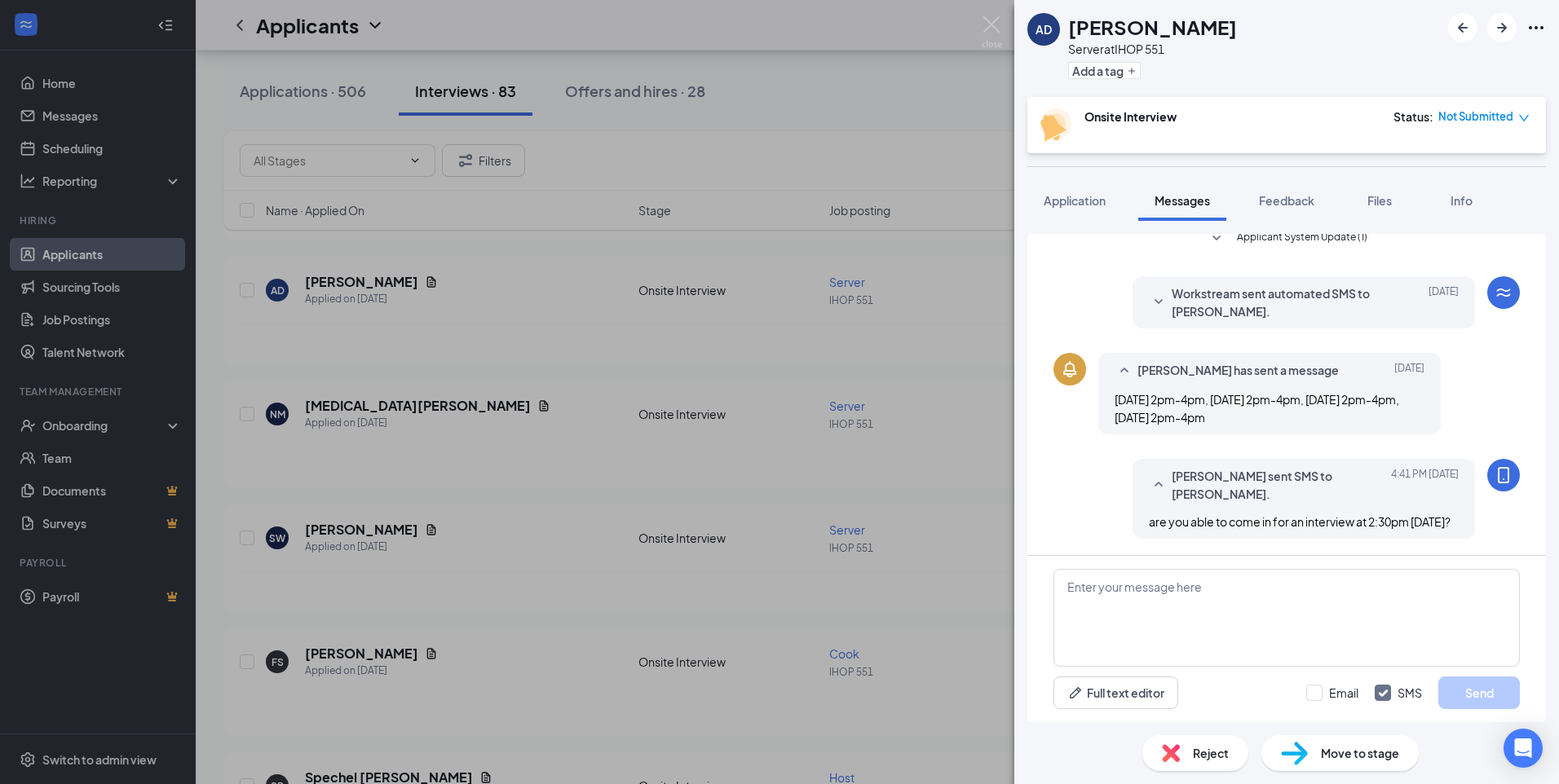
click at [635, 495] on div "AD [PERSON_NAME] Server at IHOP 551 Add a tag Onsite Interview Status : Not Sub…" at bounding box center [779, 392] width 1559 height 784
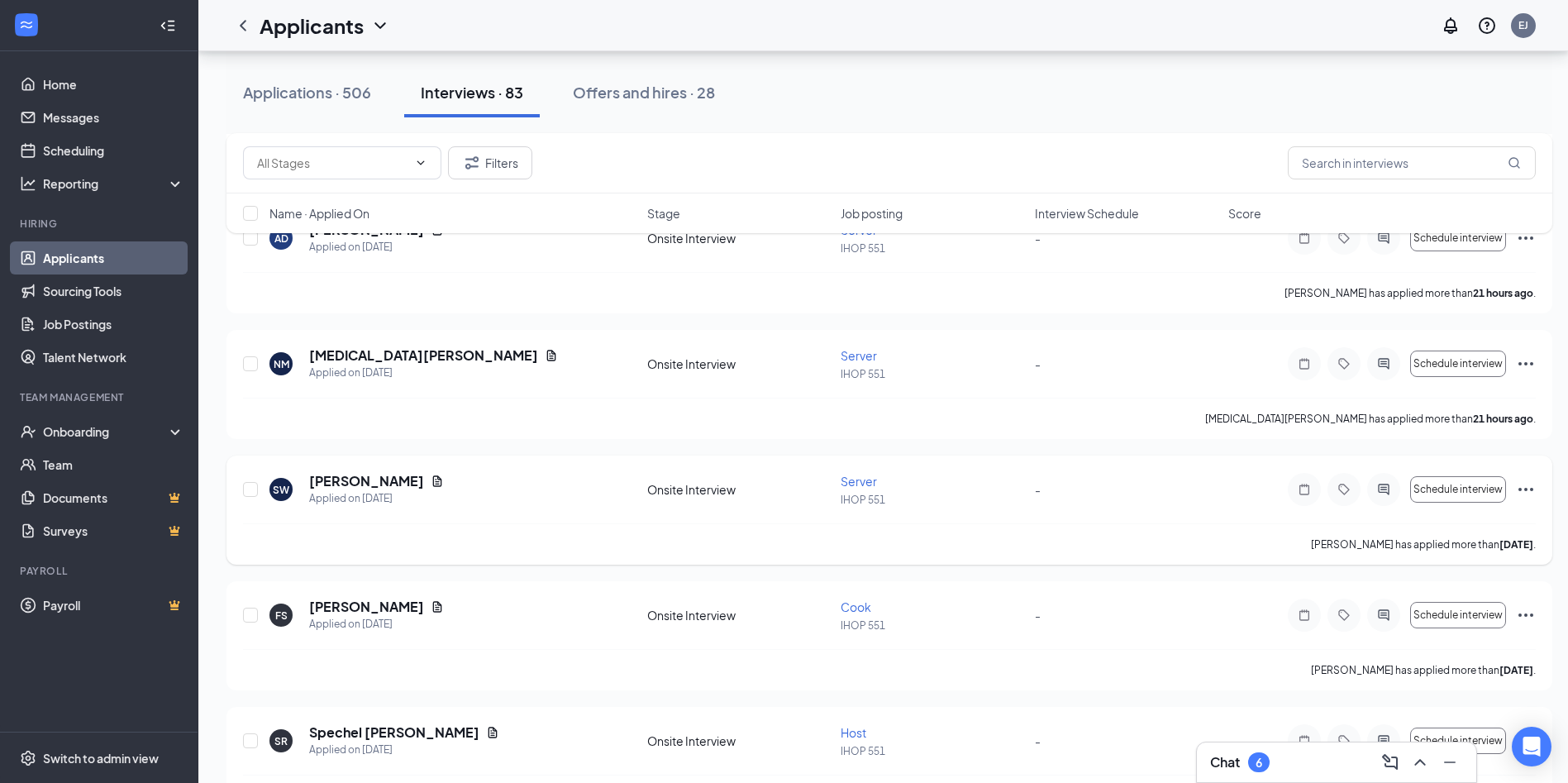
scroll to position [661, 0]
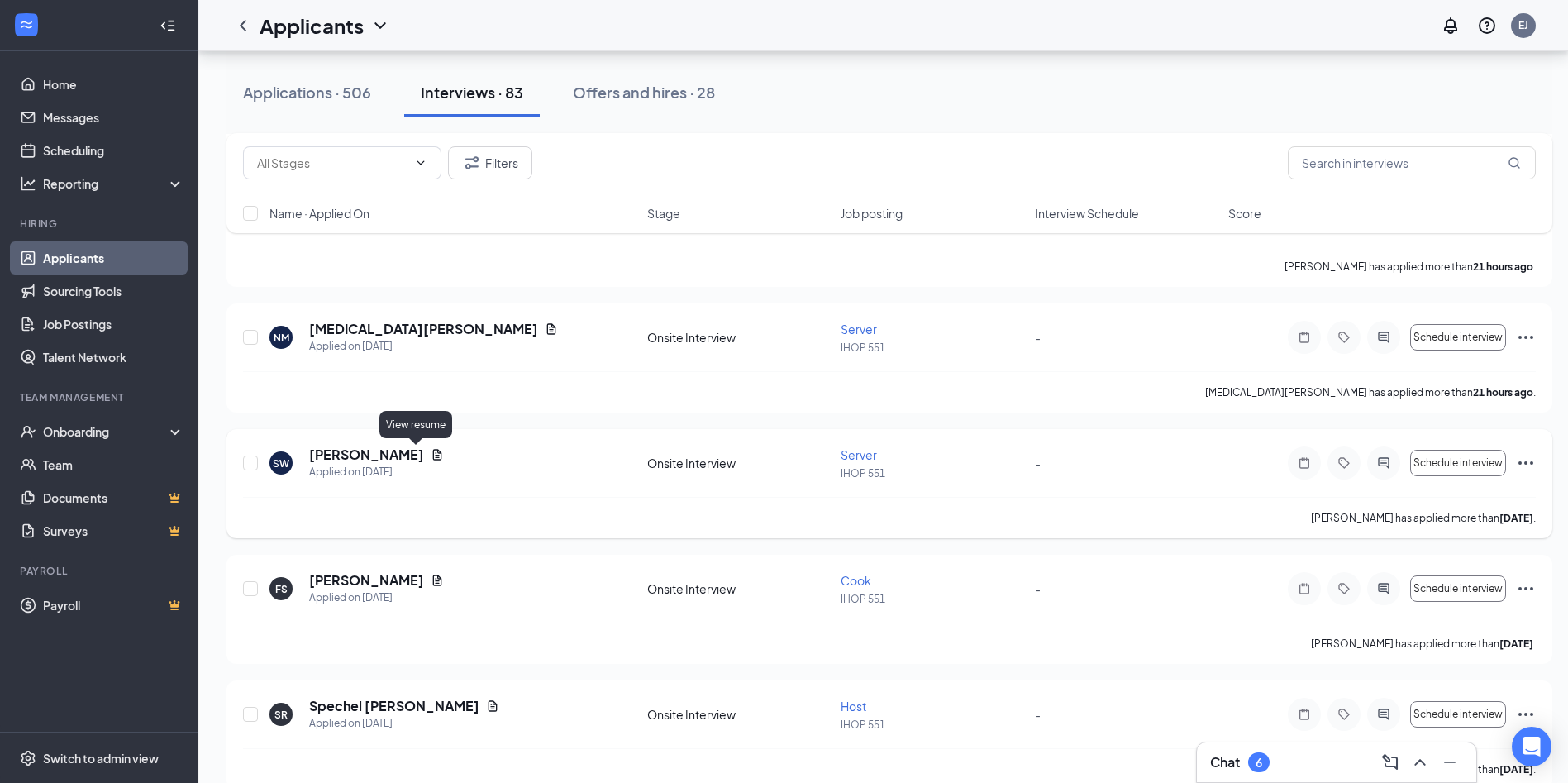
click at [433, 458] on icon "Document" at bounding box center [437, 454] width 9 height 11
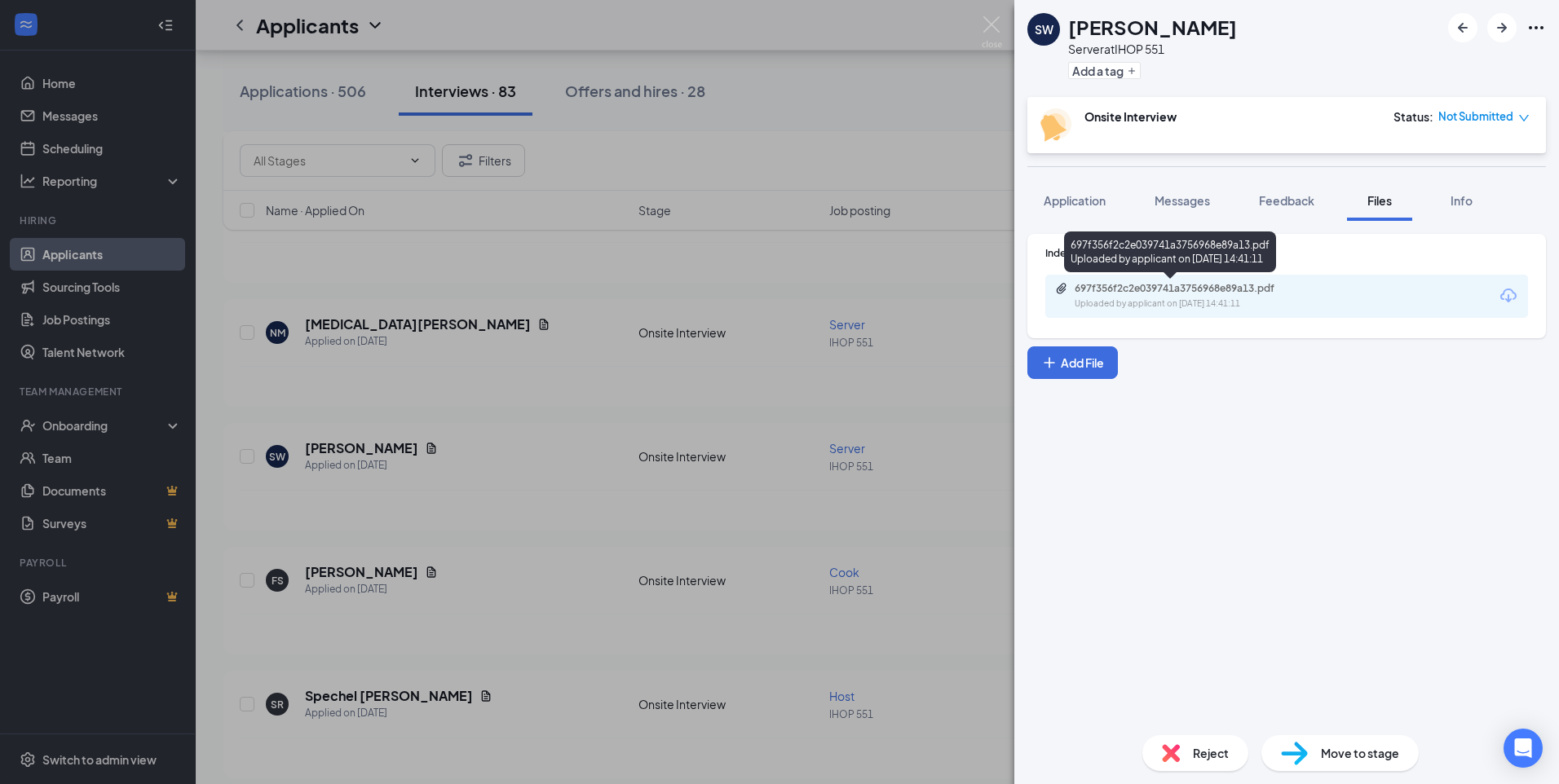
click at [1099, 303] on div "Uploaded by applicant on [DATE] 14:41:11" at bounding box center [1196, 303] width 244 height 13
click at [464, 374] on div "SW [PERSON_NAME] Server at IHOP 551 Add a tag Onsite Interview Status : Not Sub…" at bounding box center [779, 392] width 1559 height 784
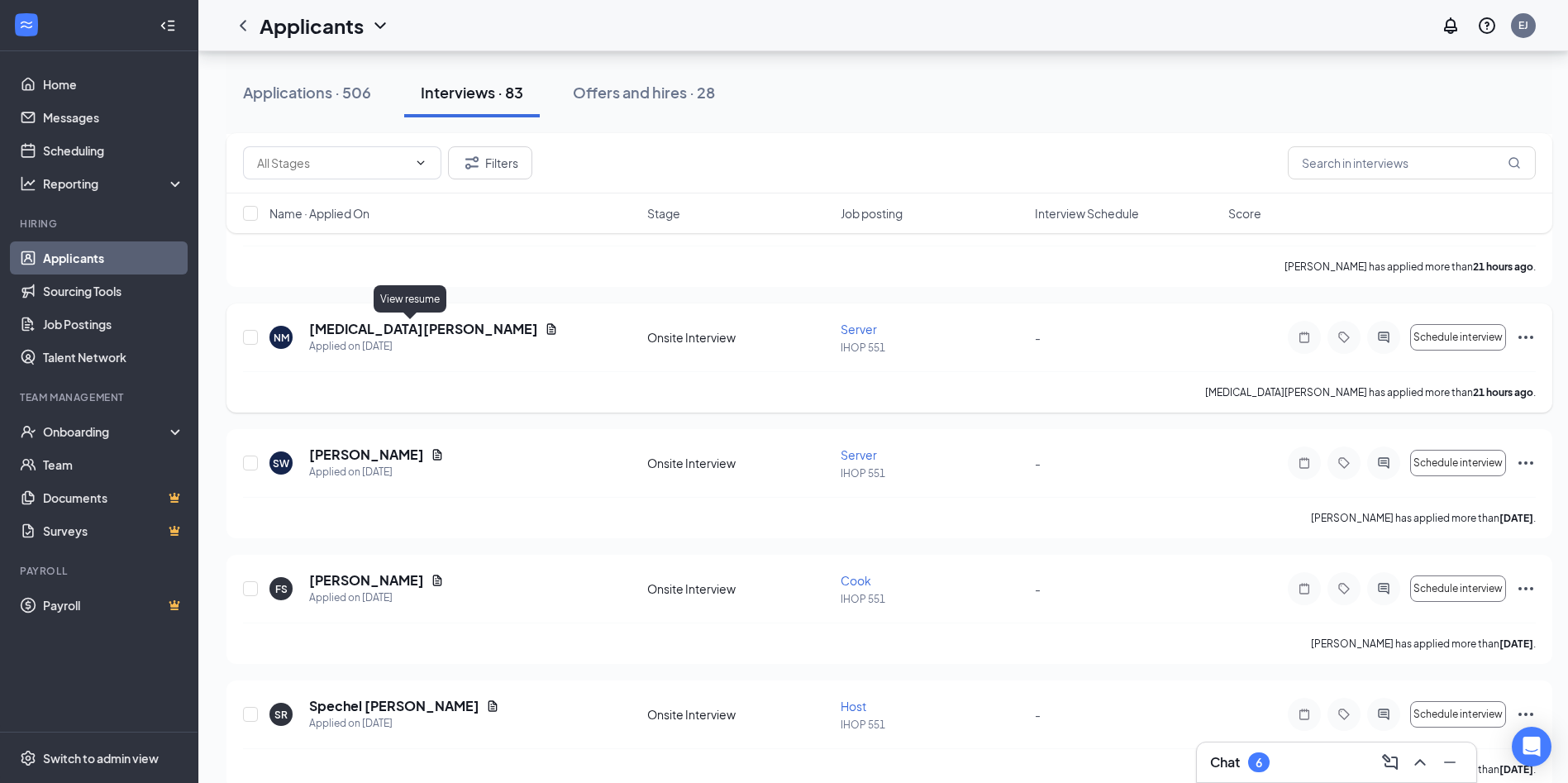
click at [545, 331] on icon "Document" at bounding box center [551, 329] width 13 height 13
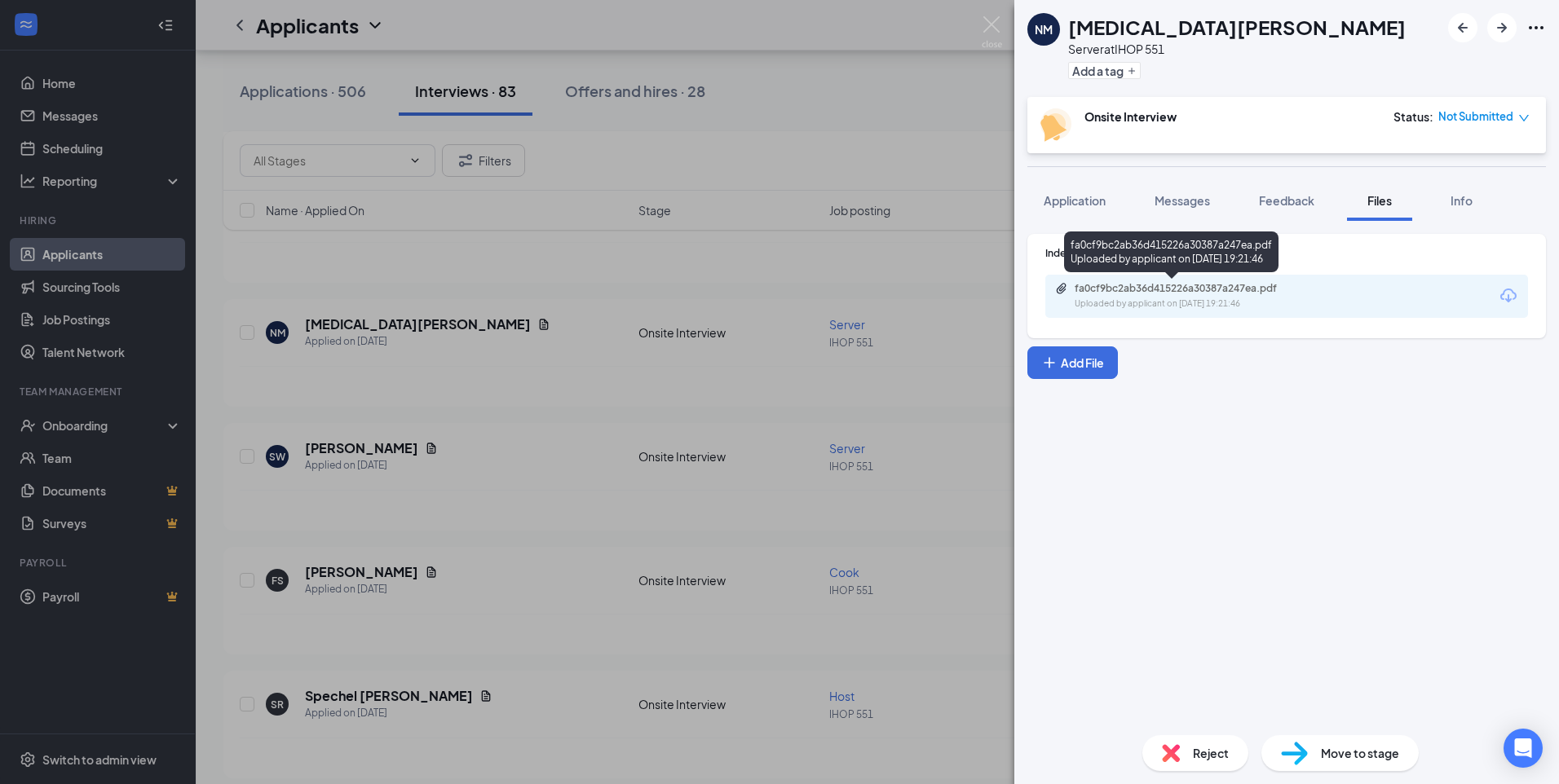
click at [1167, 304] on div "Uploaded by applicant on [DATE] 19:21:46" at bounding box center [1196, 303] width 244 height 13
click at [602, 414] on div "NM [MEDICAL_DATA][PERSON_NAME] Server at IHOP 551 Add a tag Onsite Interview St…" at bounding box center [779, 392] width 1559 height 784
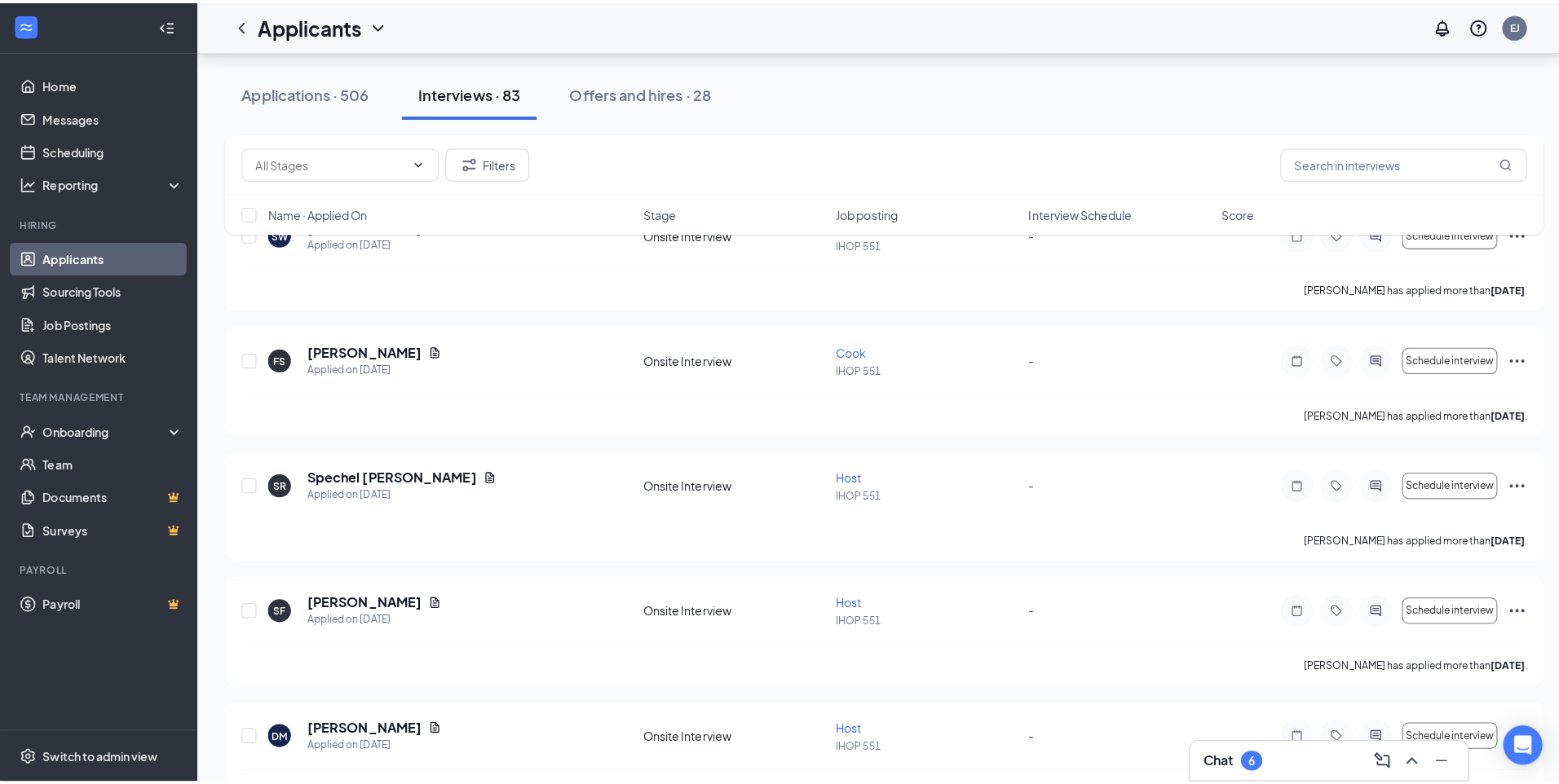
scroll to position [978, 0]
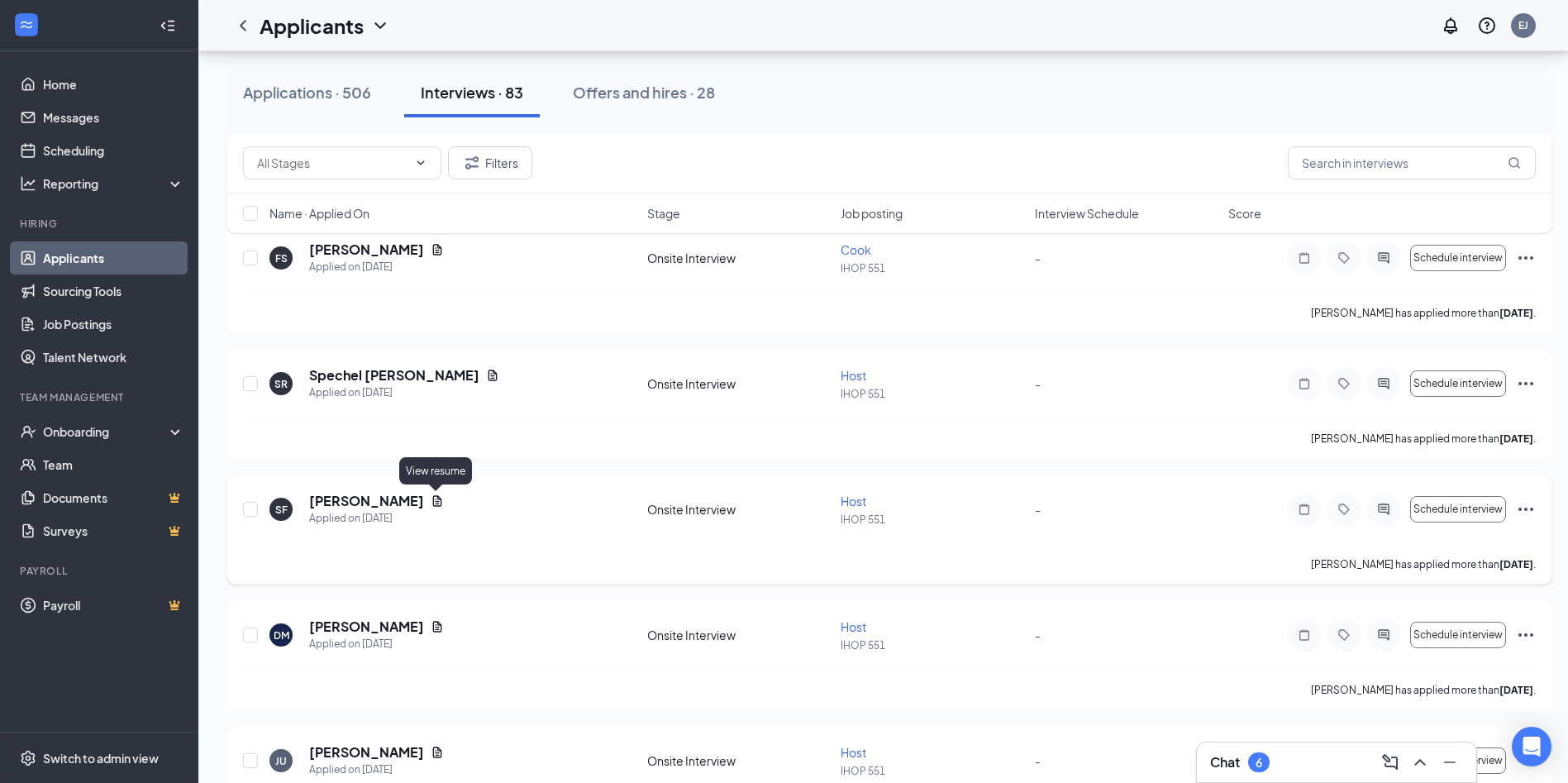
click at [435, 497] on icon "Document" at bounding box center [437, 501] width 13 height 13
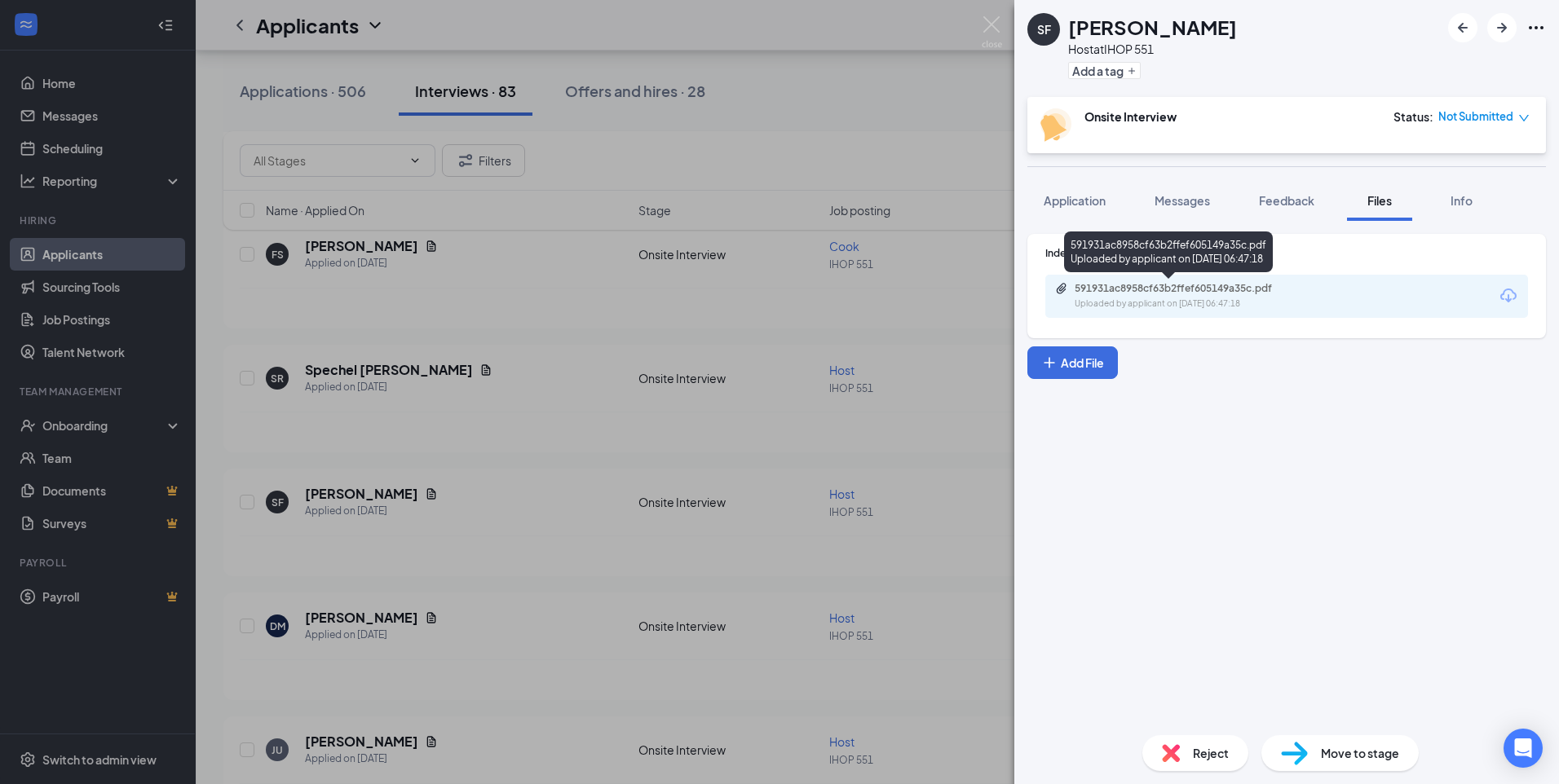
click at [1198, 306] on div "Uploaded by applicant on [DATE] 06:47:18" at bounding box center [1196, 303] width 244 height 13
click at [1169, 195] on span "Messages" at bounding box center [1183, 200] width 56 height 15
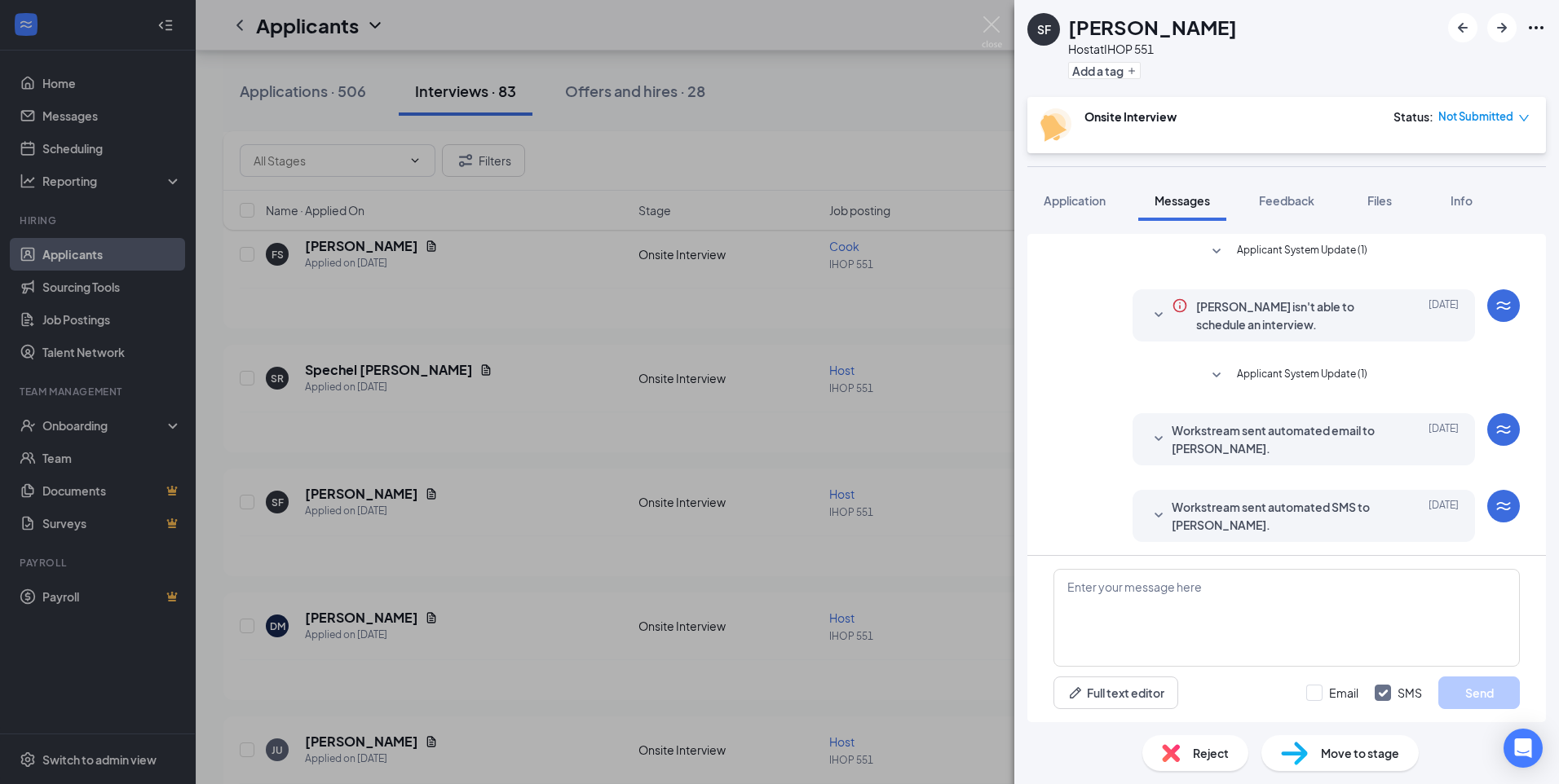
scroll to position [91, 0]
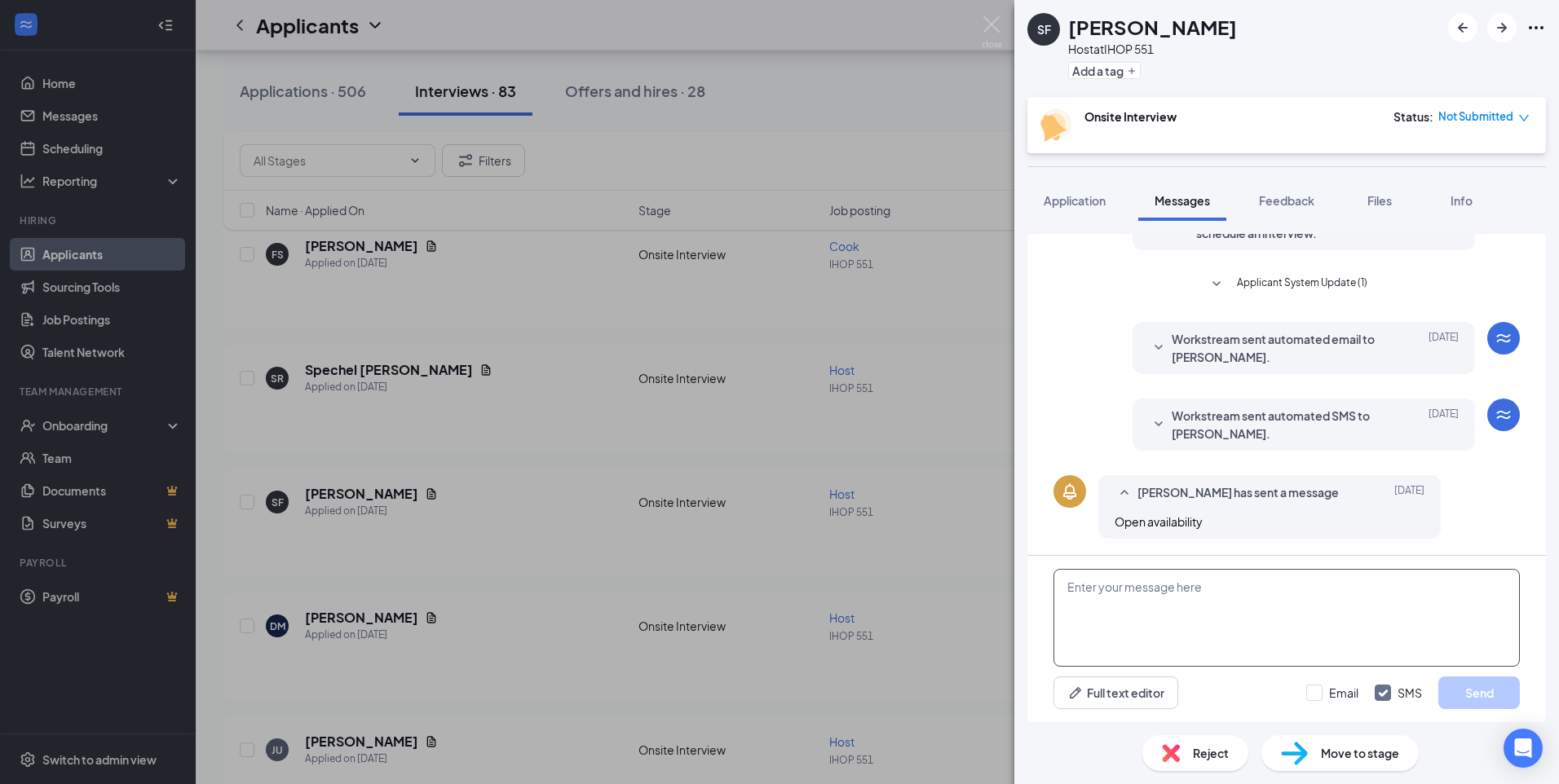
click at [1224, 617] on textarea at bounding box center [1286, 617] width 466 height 98
type textarea "are you available to come in for an interview [DATE] at 3pm?"
click at [1465, 689] on button "Send" at bounding box center [1479, 693] width 82 height 33
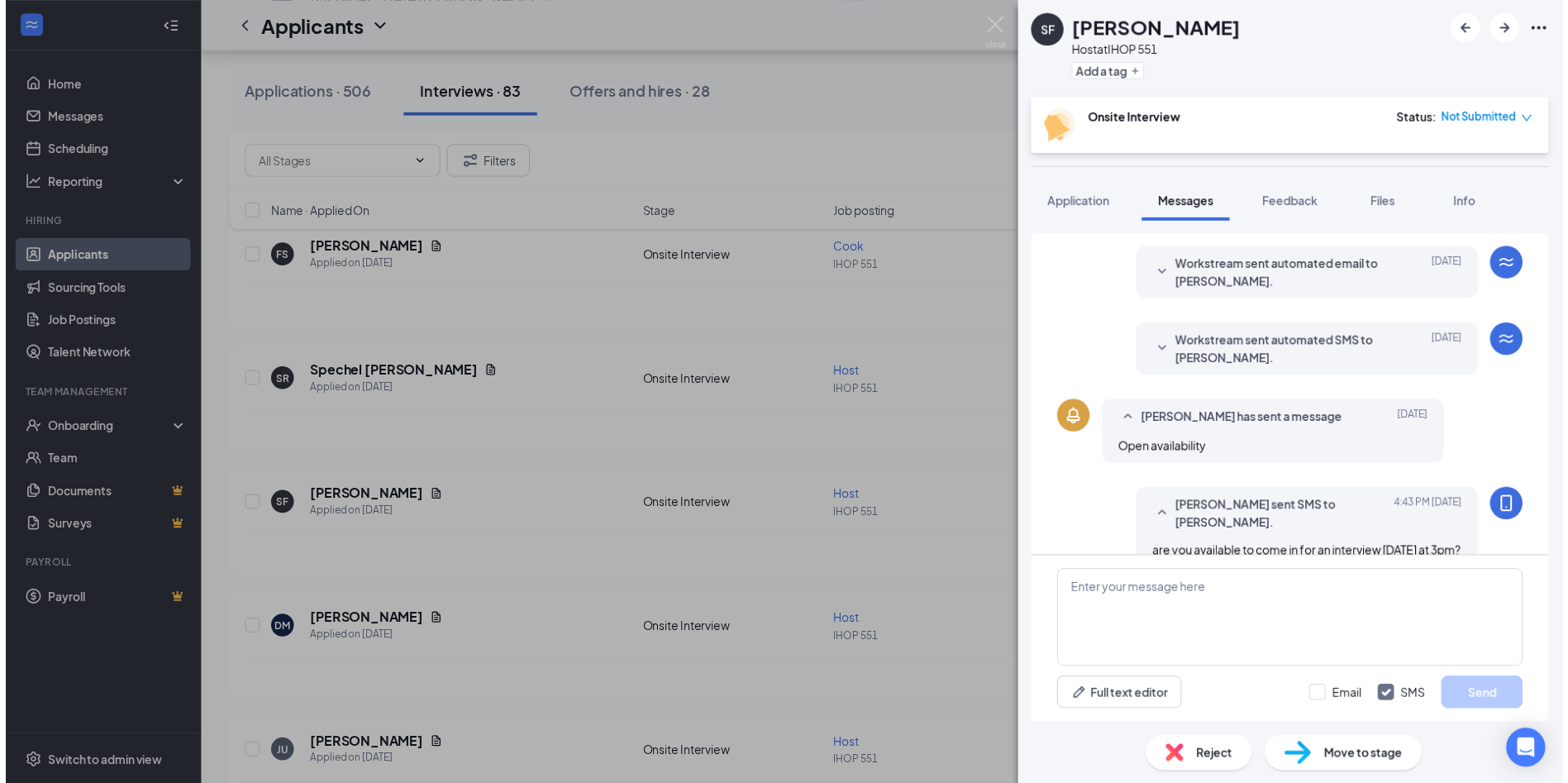
scroll to position [217, 0]
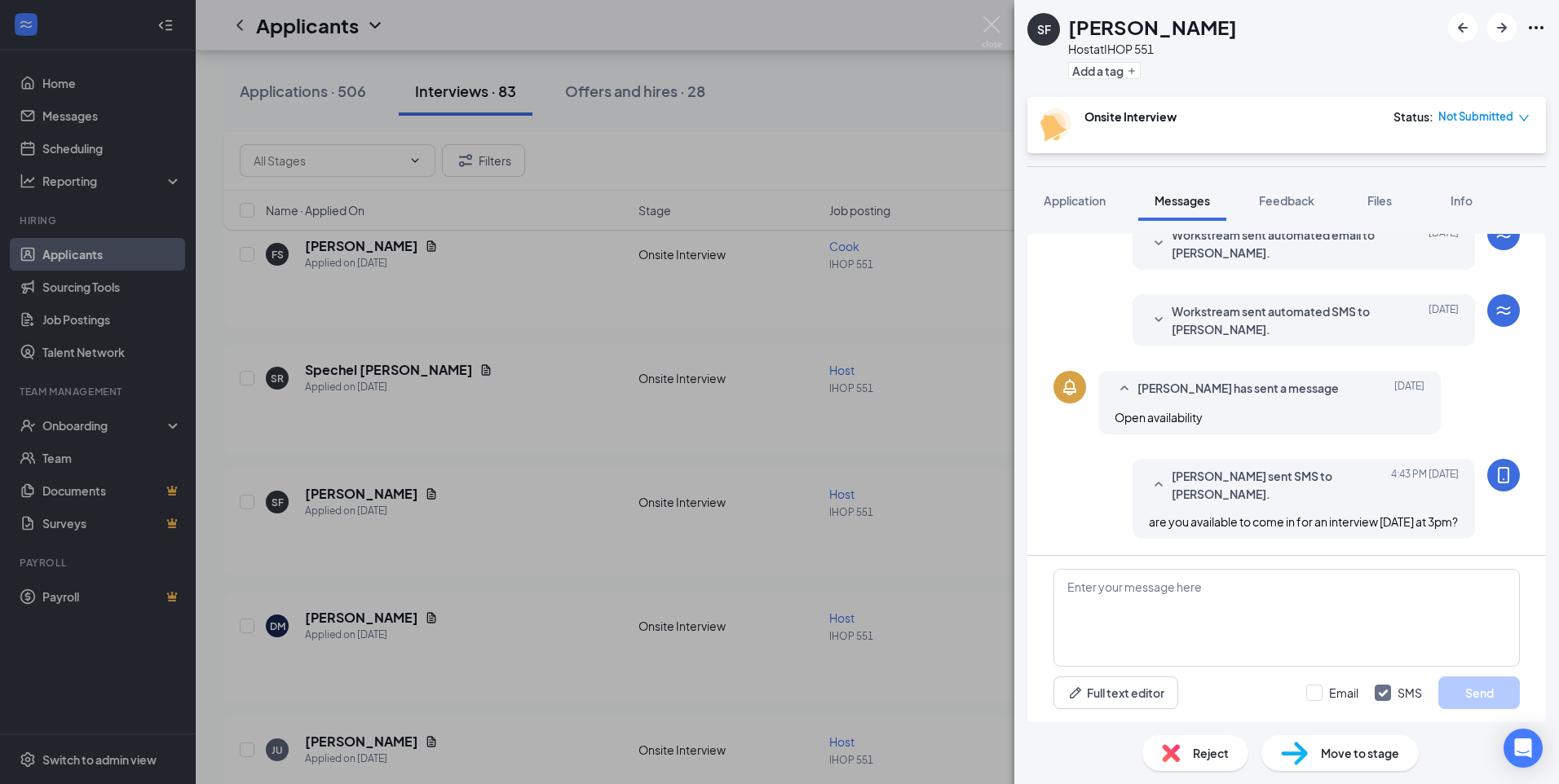
click at [528, 541] on div "SF [PERSON_NAME] Host at IHOP 551 Add a tag Onsite Interview Status : Not Submi…" at bounding box center [779, 392] width 1559 height 784
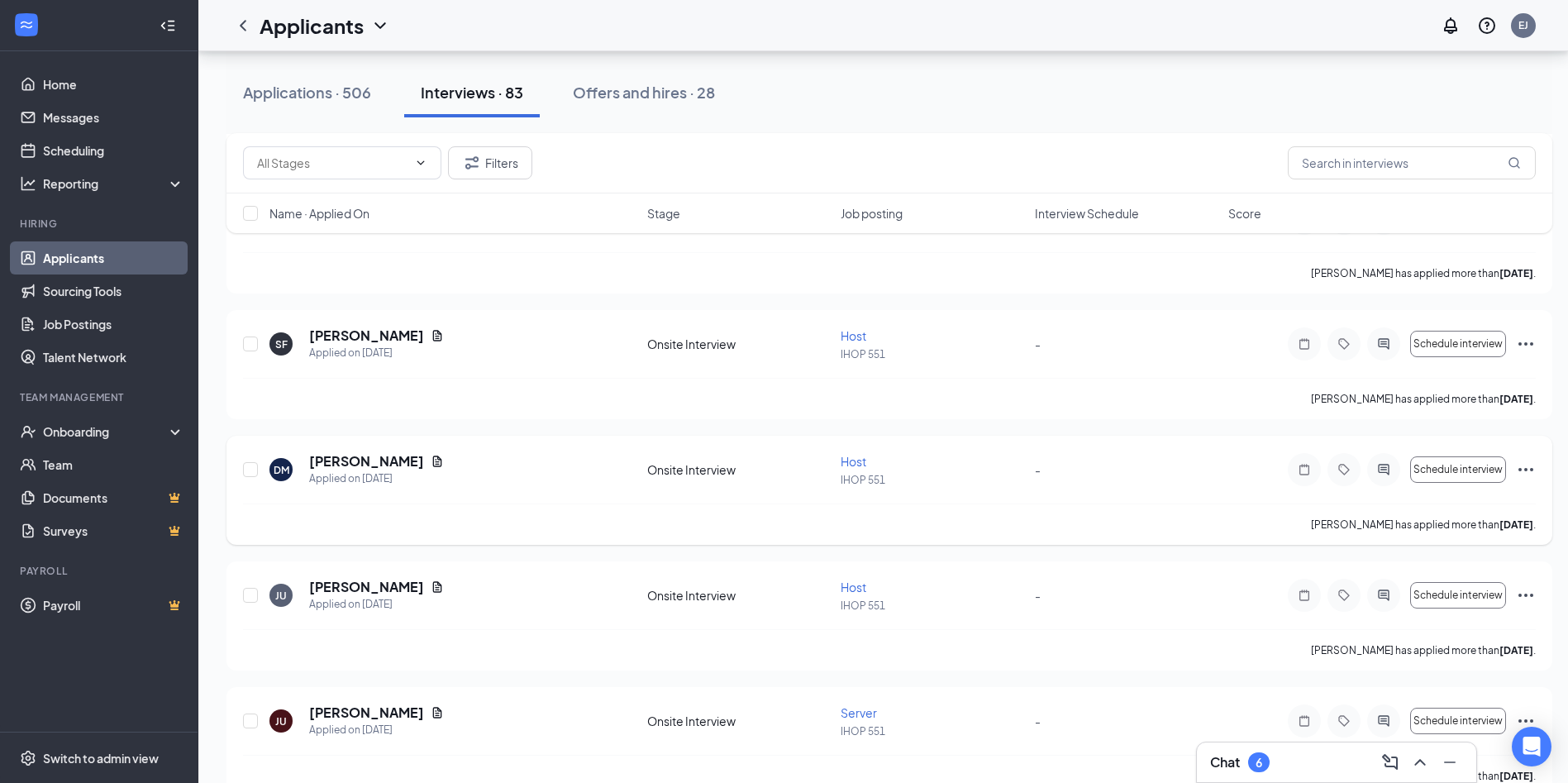
scroll to position [1240, 0]
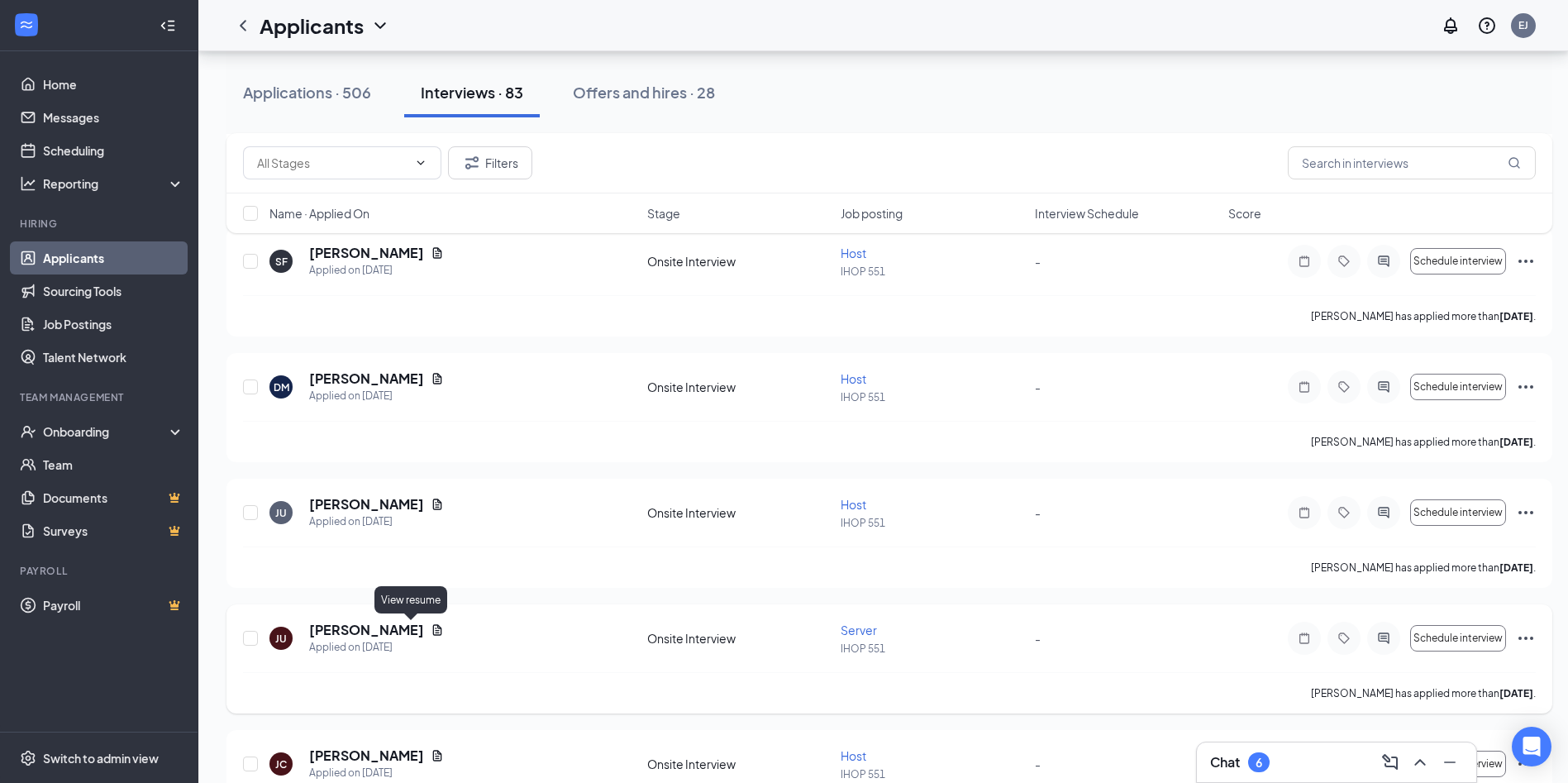
click at [431, 630] on icon "Document" at bounding box center [437, 630] width 13 height 13
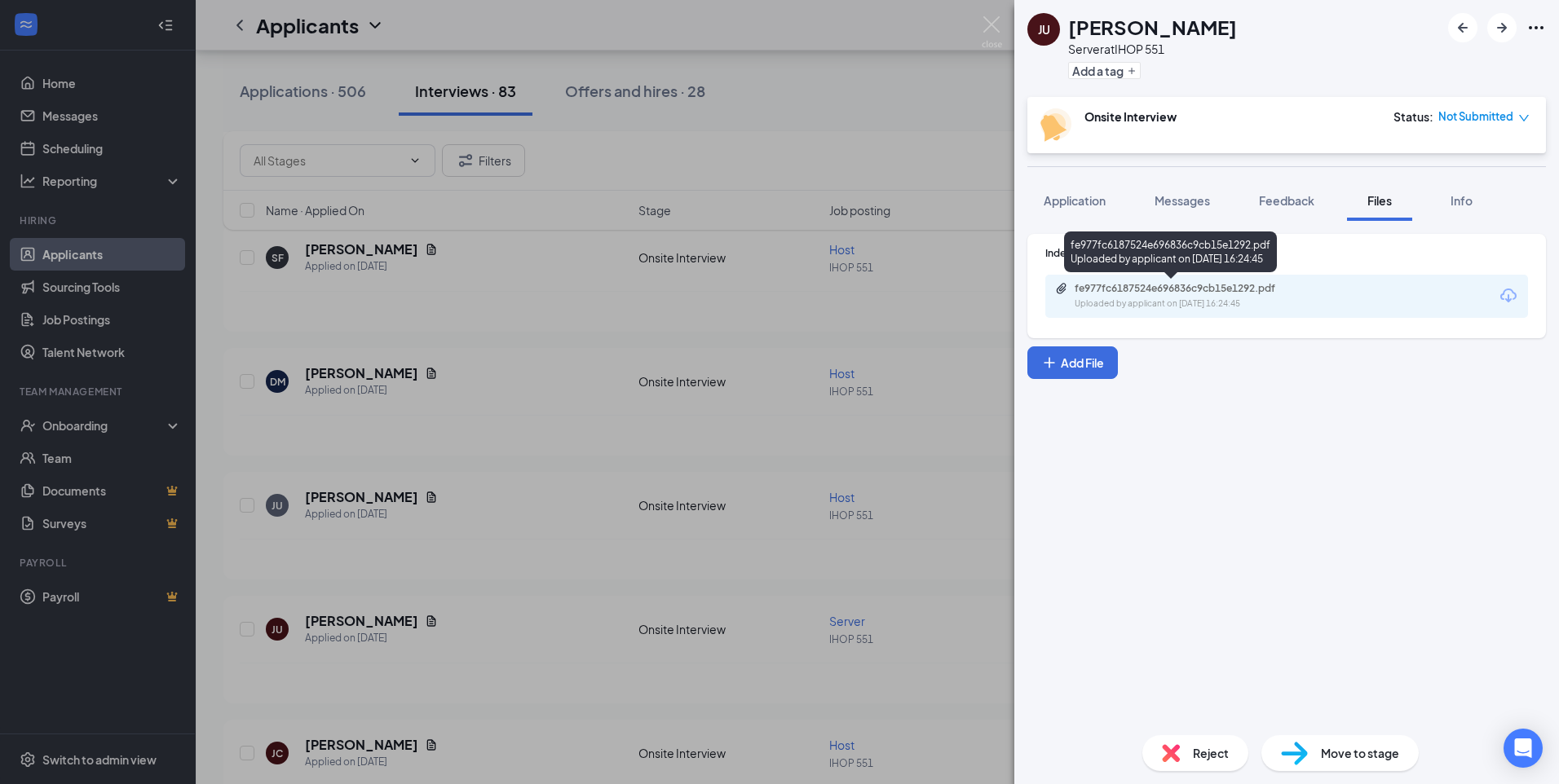
click at [1190, 305] on div "Uploaded by applicant on [DATE] 16:24:45" at bounding box center [1196, 303] width 244 height 13
click at [510, 496] on div "[PERSON_NAME] Server at IHOP 551 Add a tag Onsite Interview Status : Not Submit…" at bounding box center [779, 392] width 1559 height 784
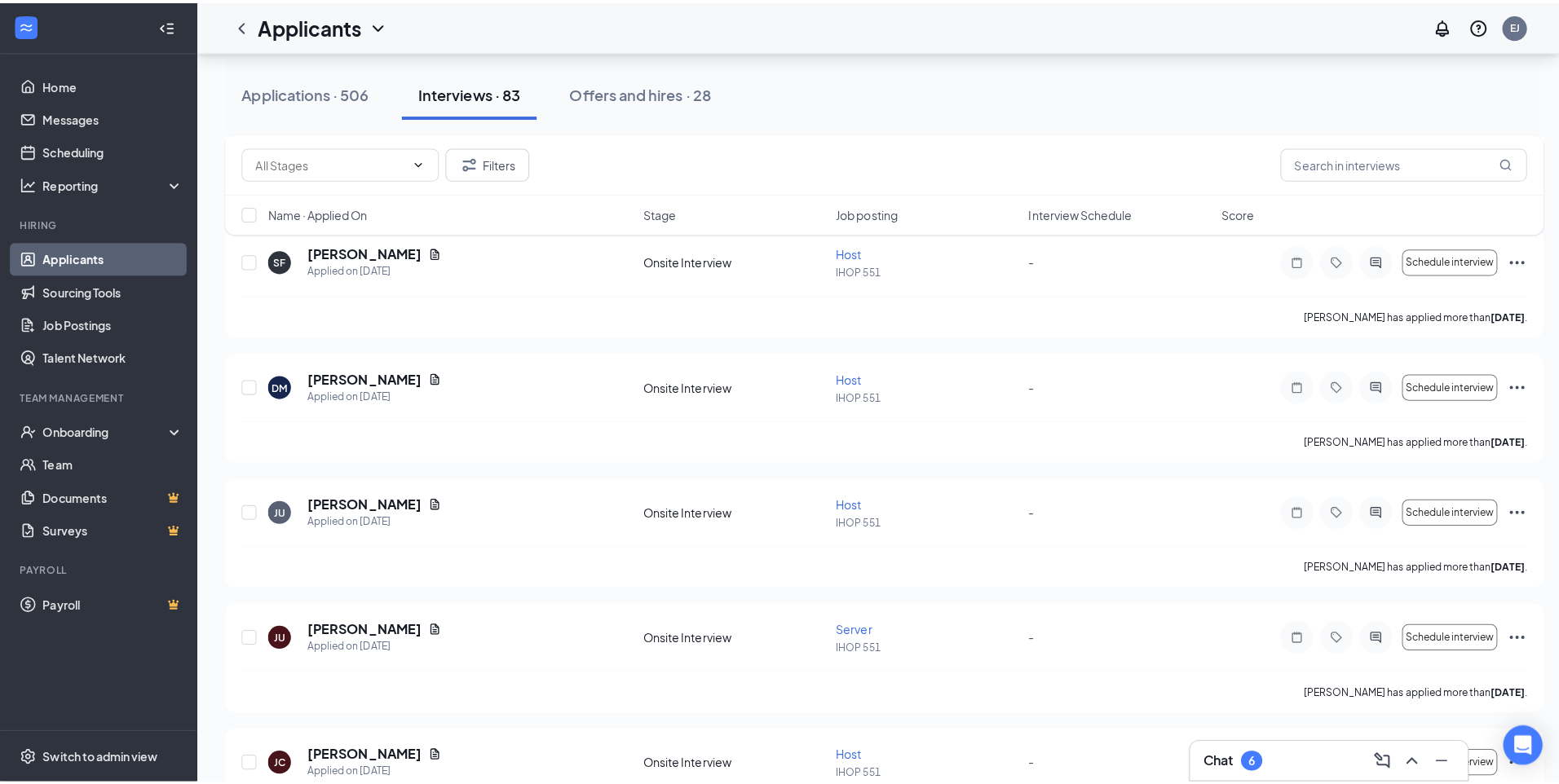
scroll to position [1385, 0]
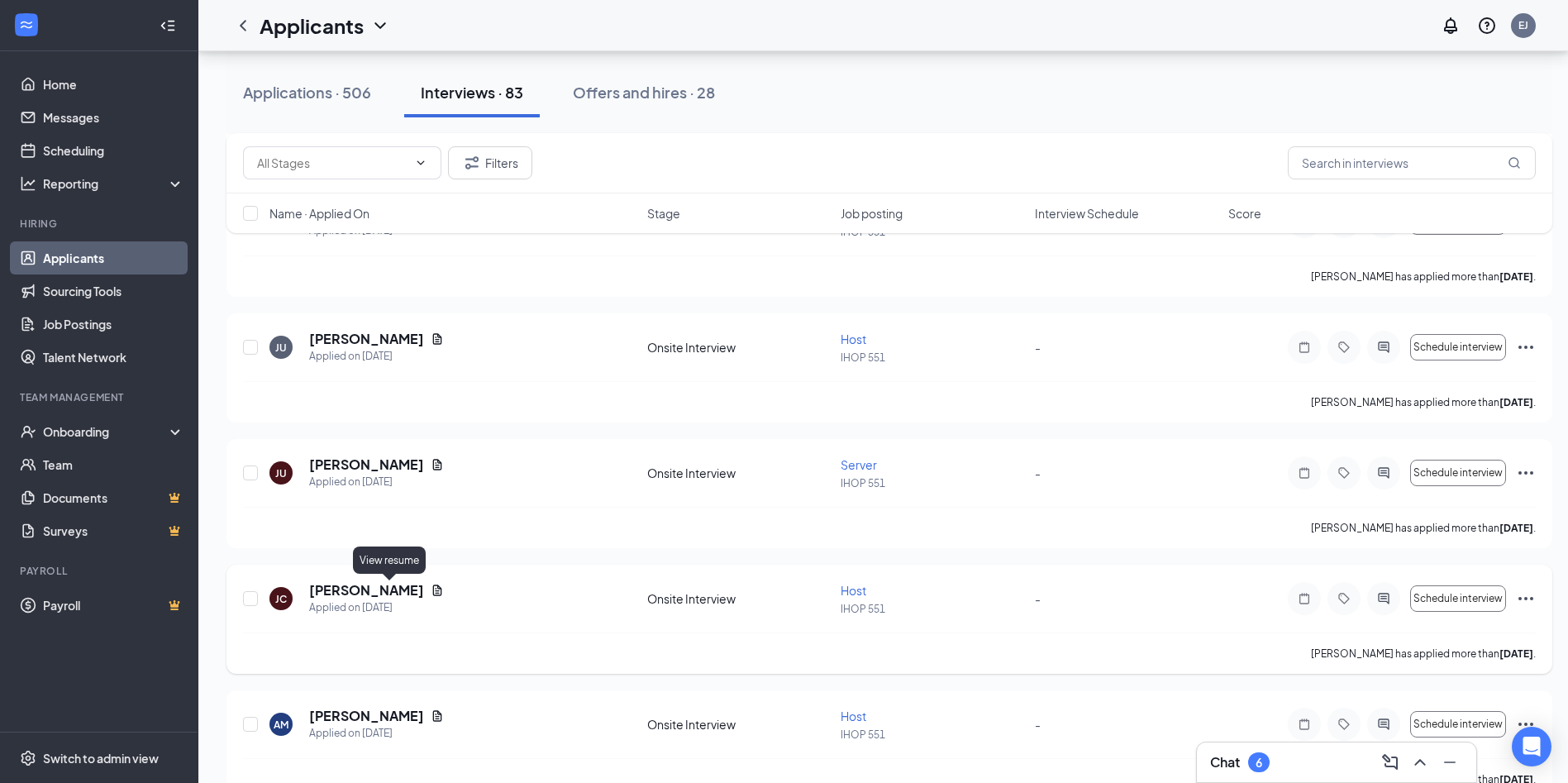
click at [433, 590] on icon "Document" at bounding box center [437, 590] width 9 height 11
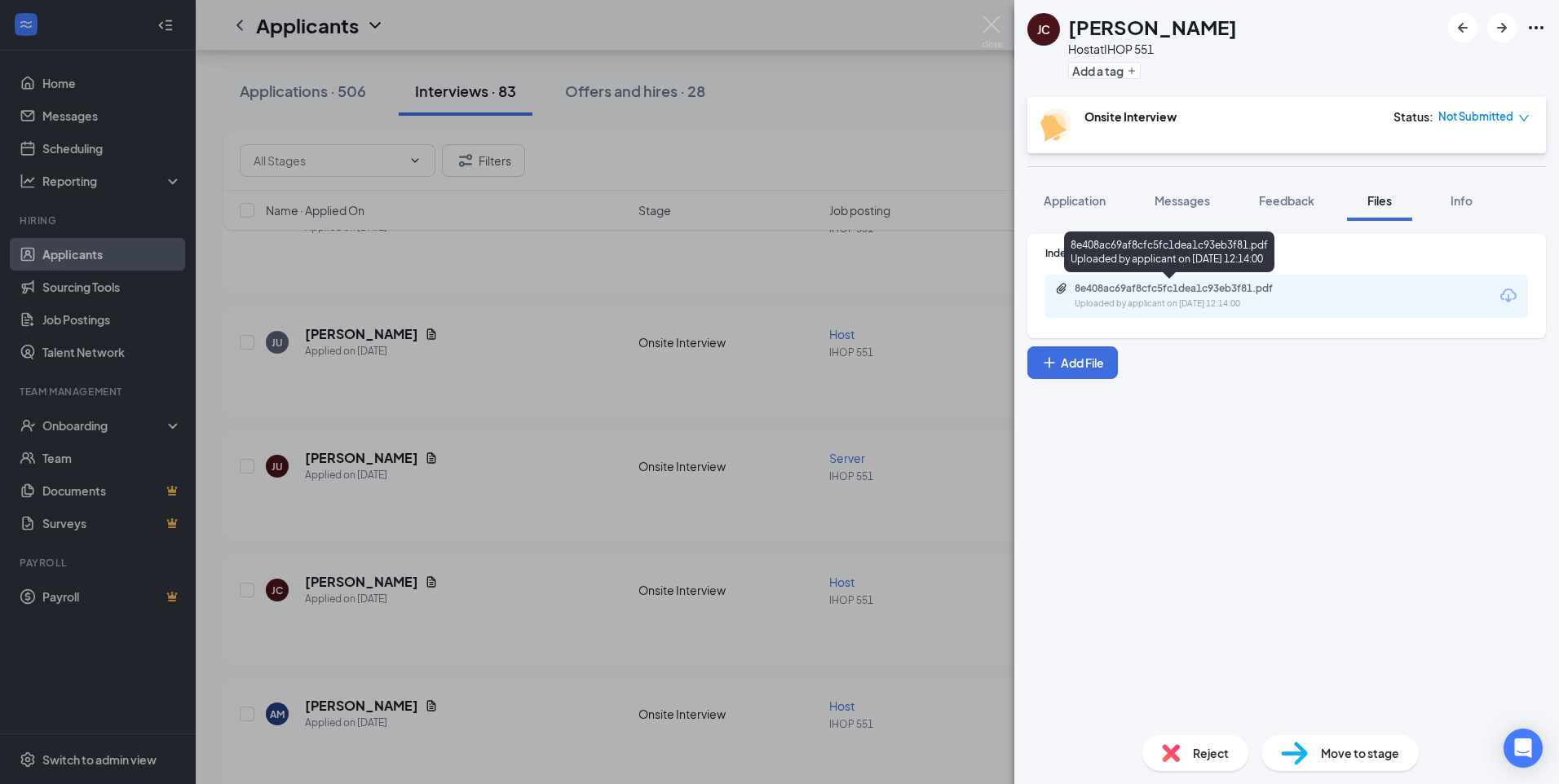
click at [1177, 289] on div "8e408ac69af8cfc5fc1dea1c93eb3f81.pdf" at bounding box center [1189, 288] width 229 height 13
click at [1160, 211] on button "Messages" at bounding box center [1182, 200] width 88 height 41
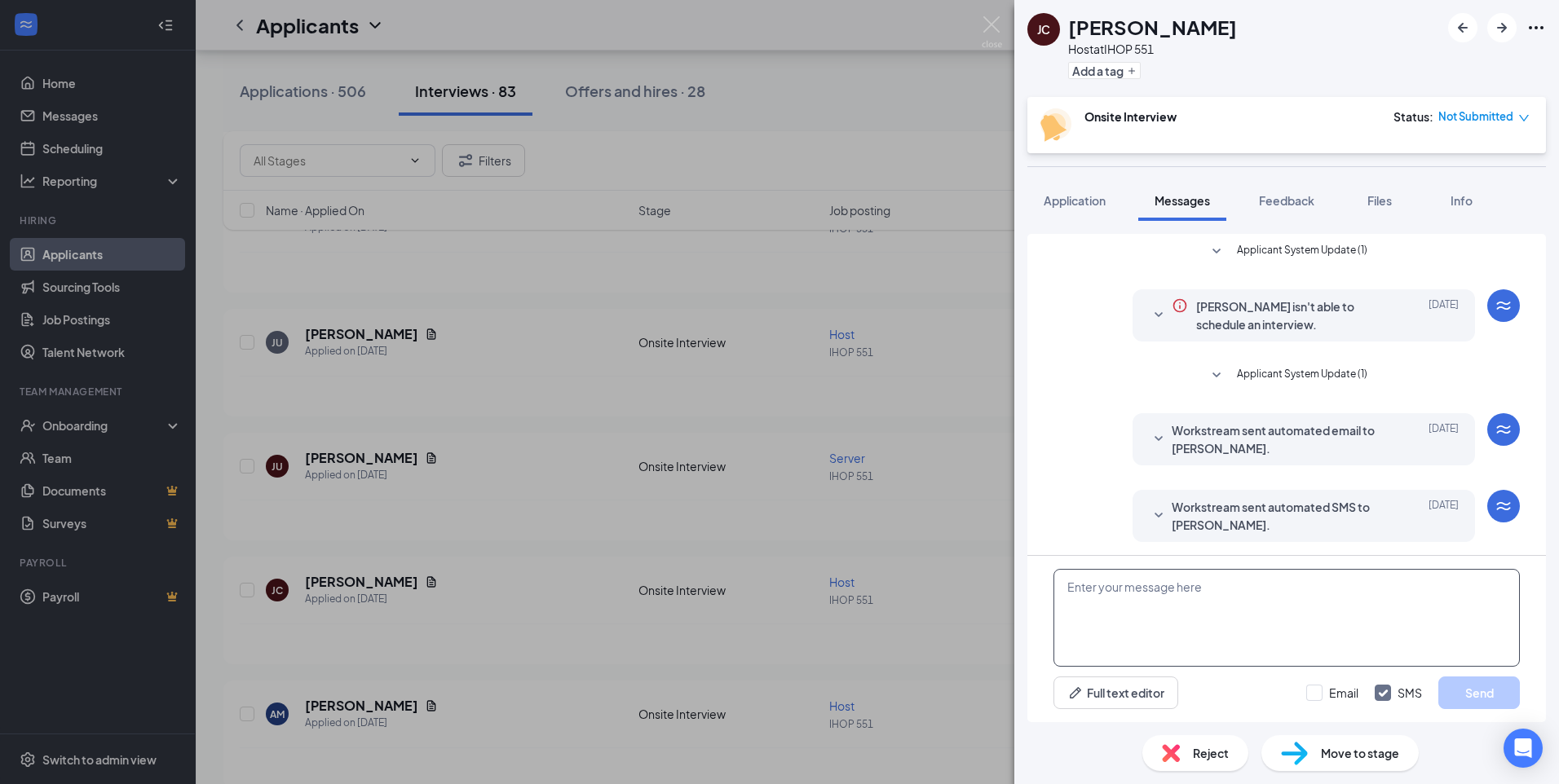
scroll to position [3, 0]
drag, startPoint x: 1249, startPoint y: 615, endPoint x: 1220, endPoint y: 617, distance: 29.1
click at [1249, 615] on textarea at bounding box center [1286, 617] width 466 height 98
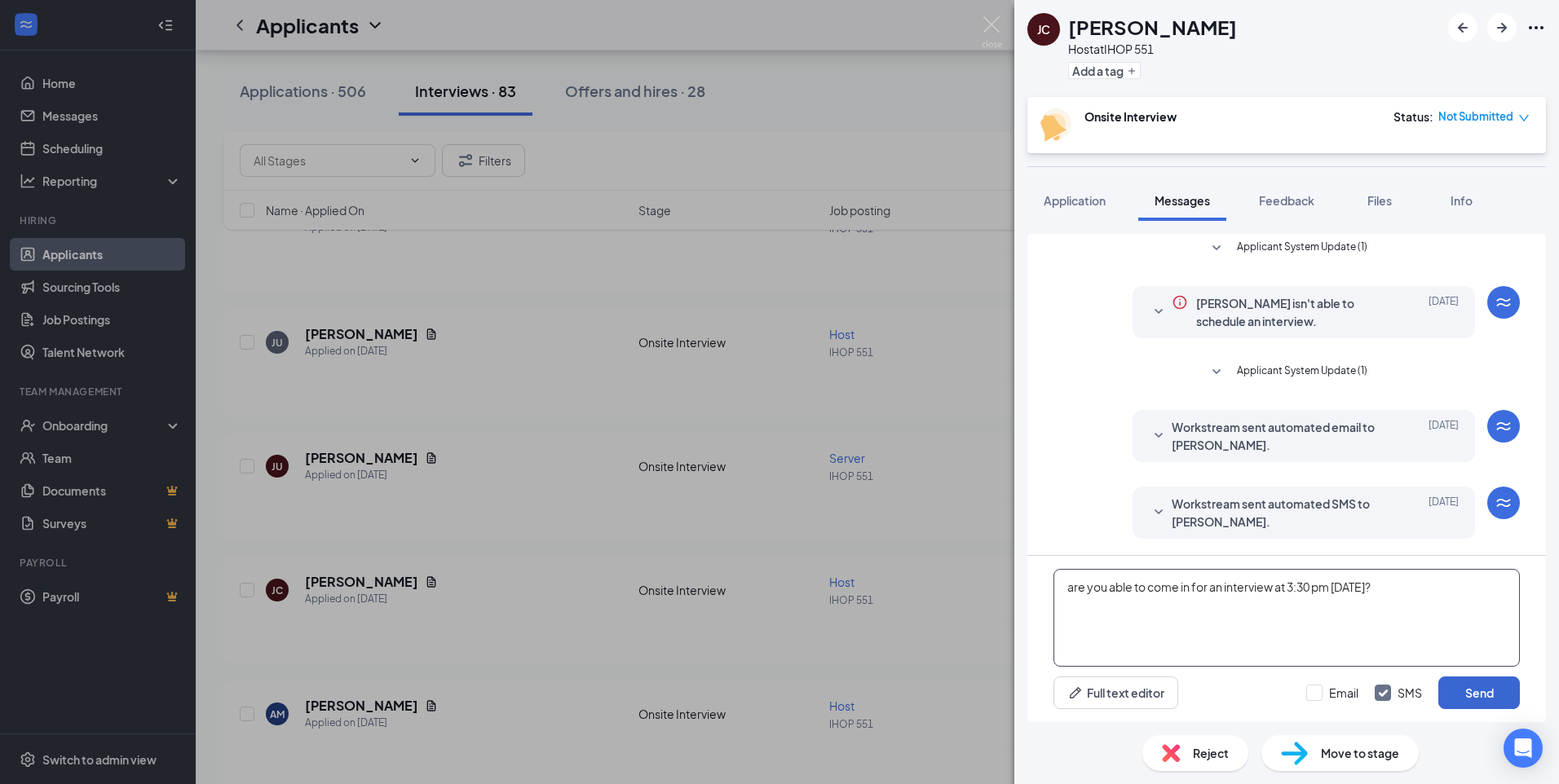
type textarea "are you able to come in for an interview at 3:30 pm [DATE]?"
click at [1463, 684] on button "Send" at bounding box center [1479, 693] width 82 height 33
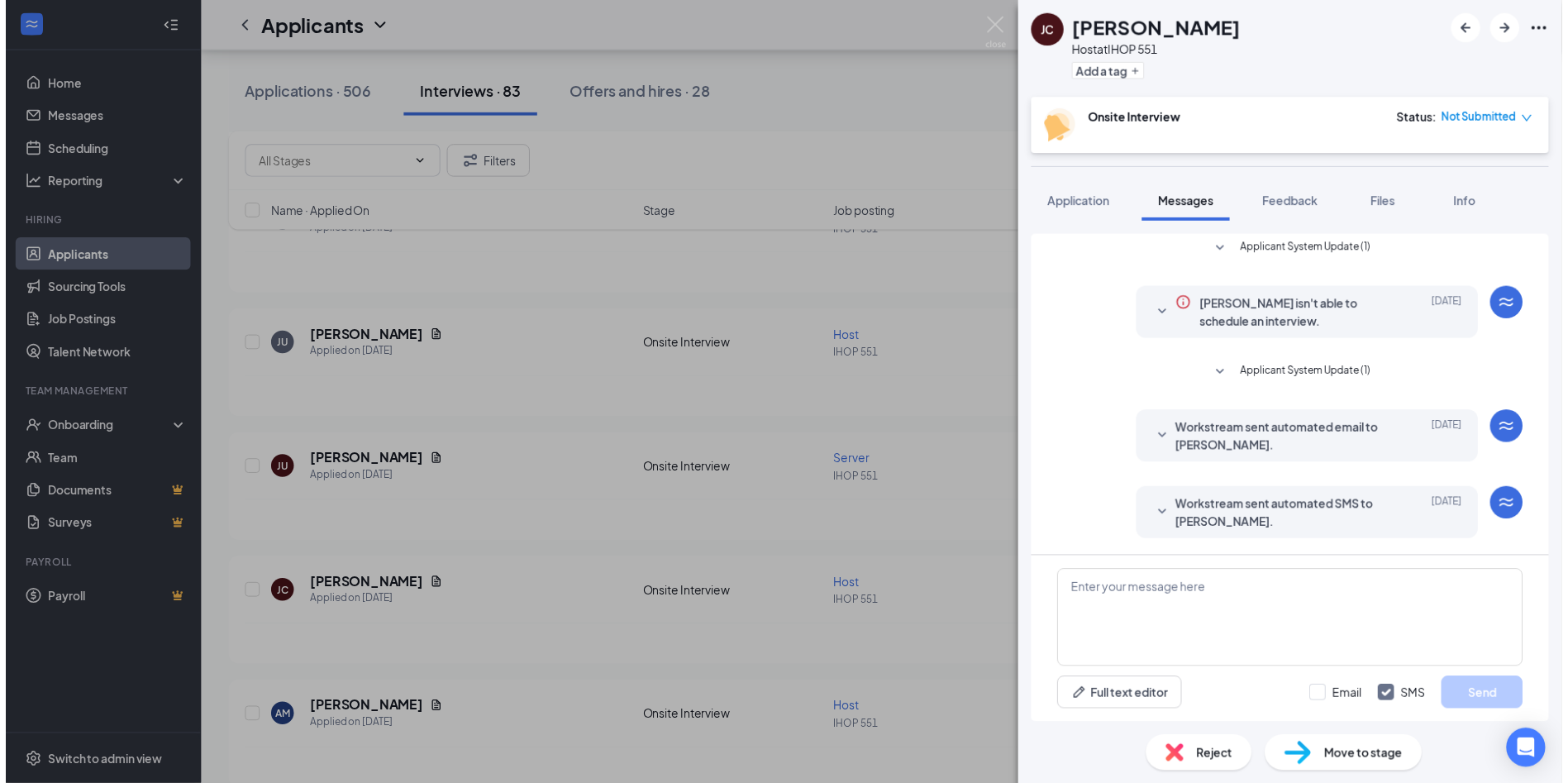
scroll to position [111, 0]
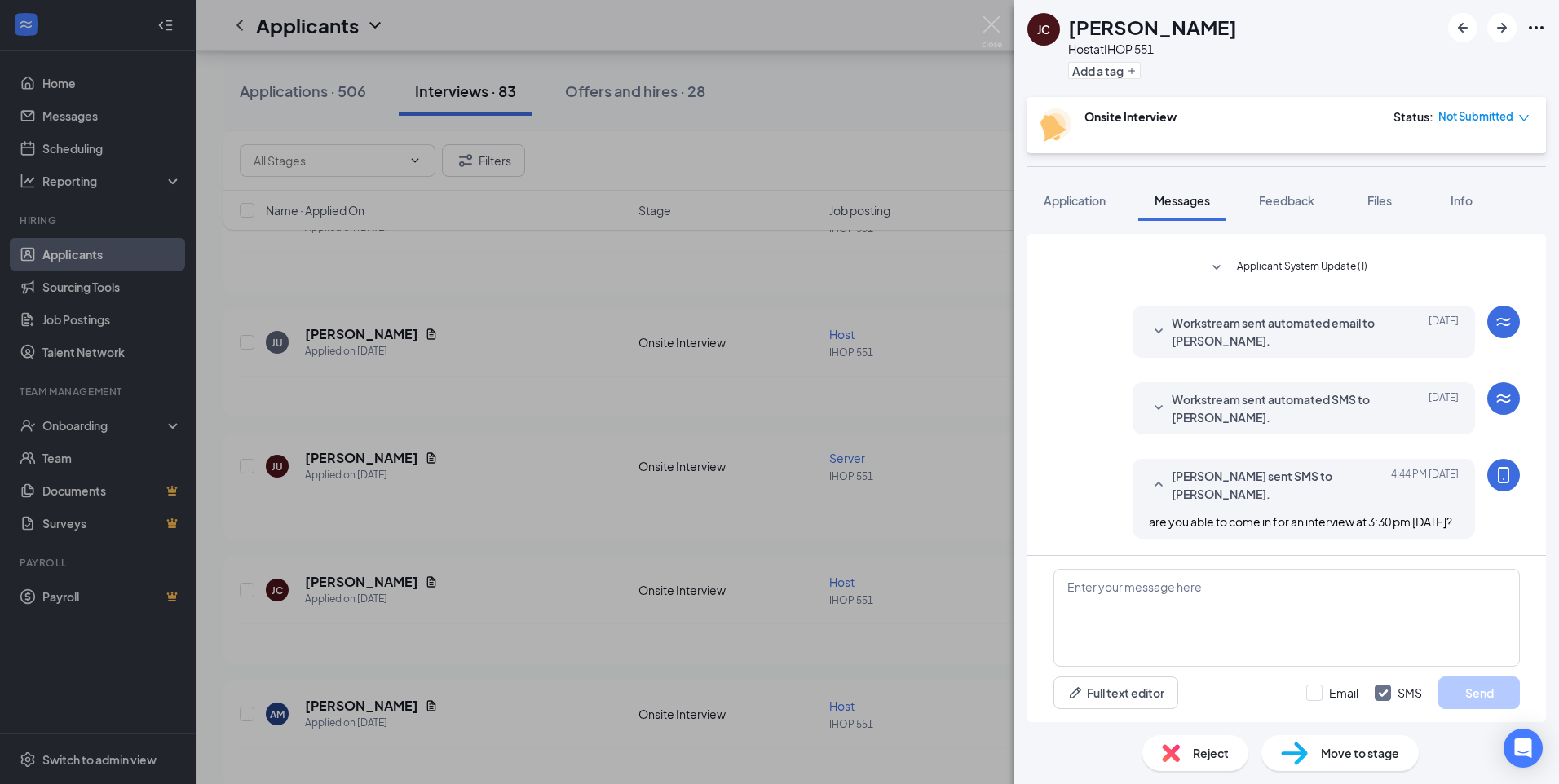
click at [961, 102] on div "[PERSON_NAME] [PERSON_NAME] Host at IHOP 551 Add a tag Onsite Interview Status …" at bounding box center [779, 392] width 1559 height 784
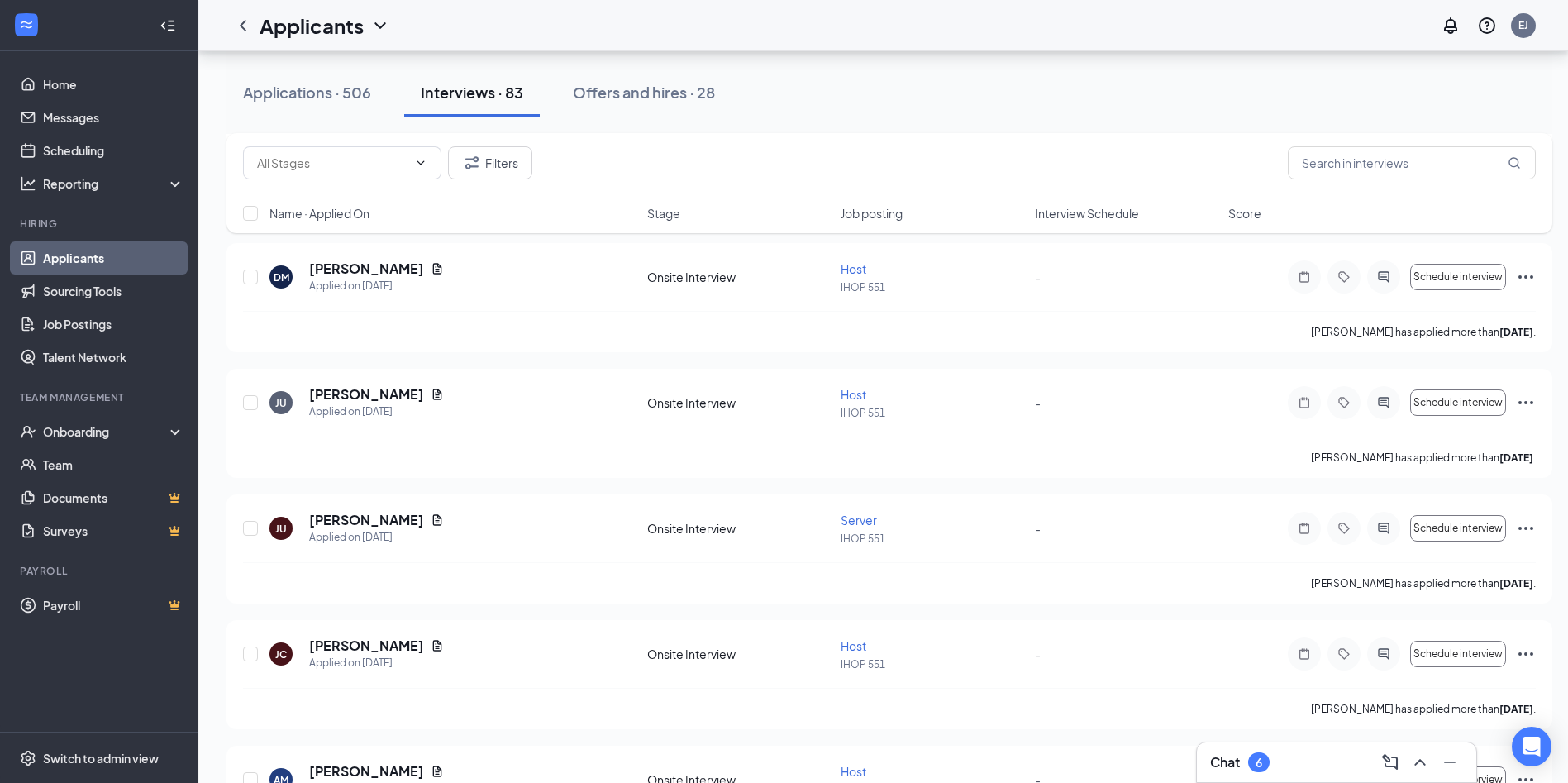
scroll to position [1323, 0]
